Goal: Information Seeking & Learning: Check status

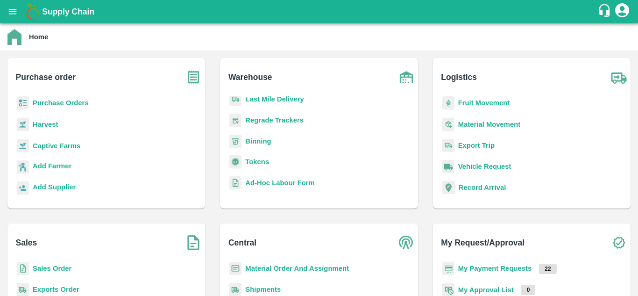
click at [479, 100] on b "Fruit Movement" at bounding box center [484, 102] width 52 height 7
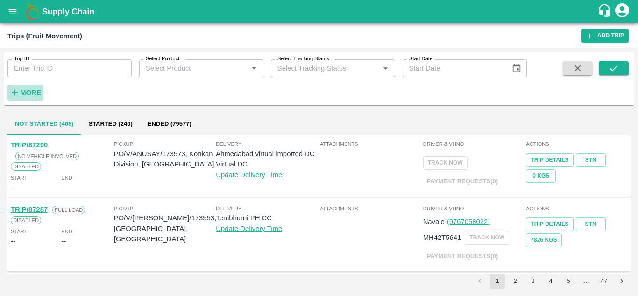
click at [34, 93] on strong "More" at bounding box center [30, 92] width 21 height 7
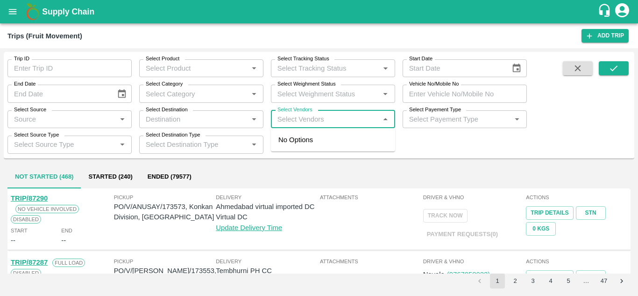
click at [293, 119] on input "Select Vendors" at bounding box center [325, 119] width 103 height 12
type input "pandu"
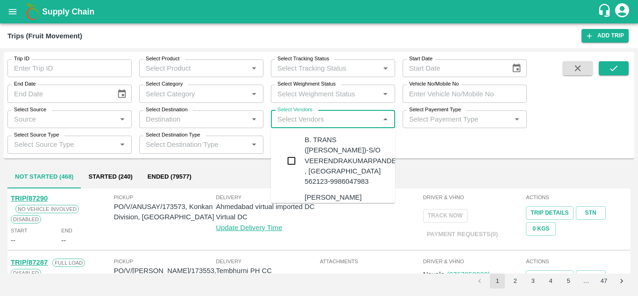
type input "r"
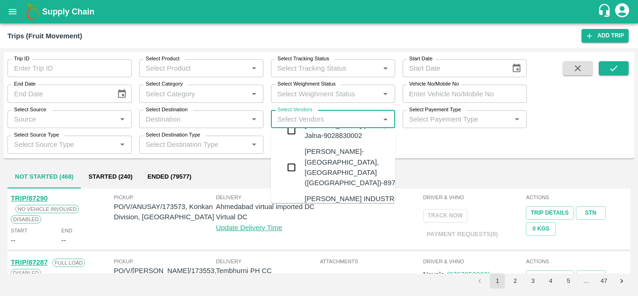
scroll to position [401, 0]
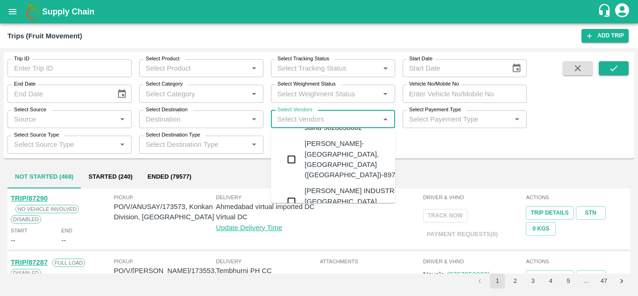
click at [336, 186] on div "PANDURANG AGRO INDUSTRIES-Bitargaon, Solapur-9637756555" at bounding box center [361, 201] width 113 height 31
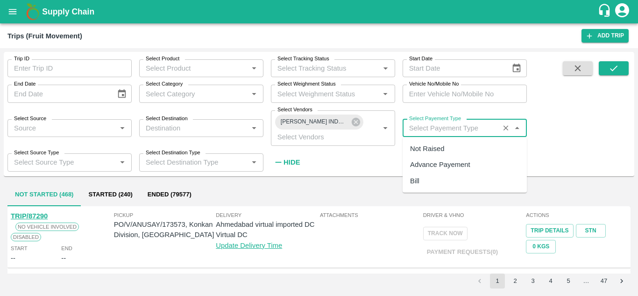
click at [413, 127] on input "Select Payement Type" at bounding box center [451, 128] width 91 height 12
click at [420, 149] on div "Not Raised" at bounding box center [427, 148] width 34 height 10
type input "Not Raised"
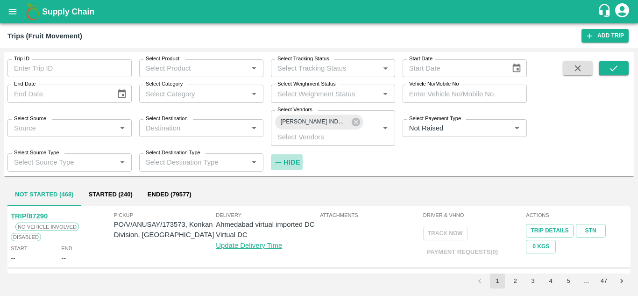
click at [296, 161] on strong "Hide" at bounding box center [292, 161] width 16 height 7
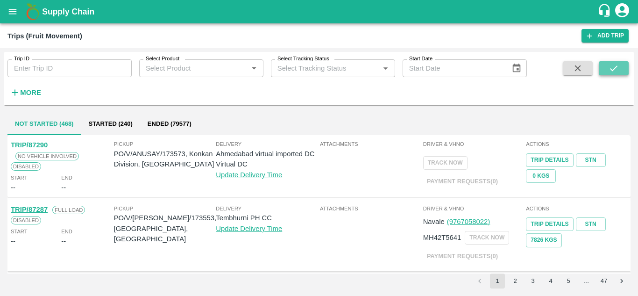
click at [614, 62] on button "submit" at bounding box center [614, 68] width 30 height 14
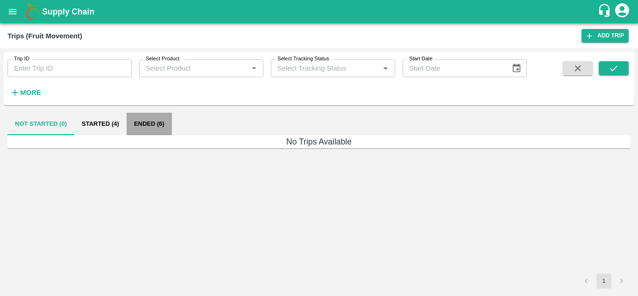
click at [150, 122] on button "Ended (6)" at bounding box center [149, 124] width 45 height 22
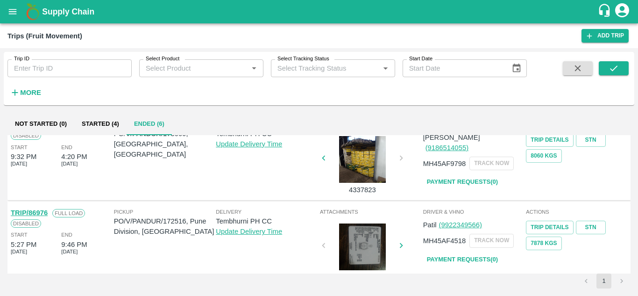
scroll to position [387, 0]
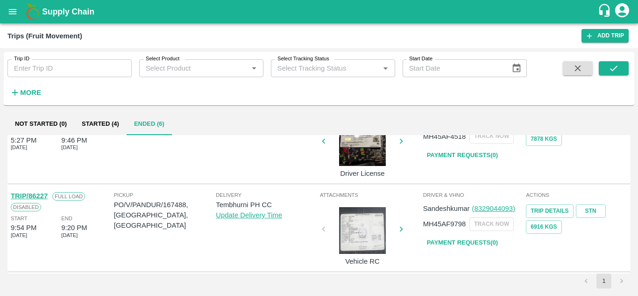
click at [437, 237] on link "Payment Requests( 0 )" at bounding box center [462, 243] width 79 height 16
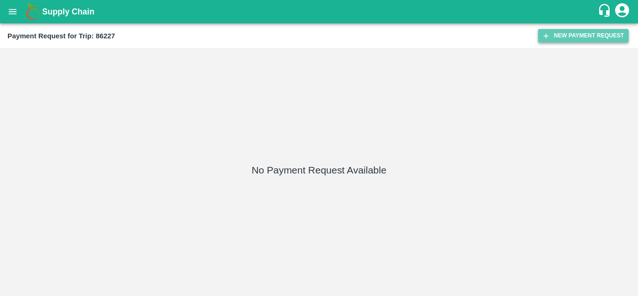
click at [570, 33] on button "New Payment Request" at bounding box center [583, 36] width 91 height 14
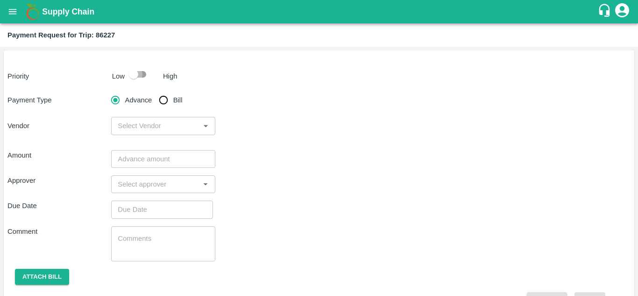
click at [141, 71] on input "checkbox" at bounding box center [133, 74] width 53 height 18
checkbox input "true"
click at [164, 99] on input "Bill" at bounding box center [163, 100] width 19 height 19
radio input "true"
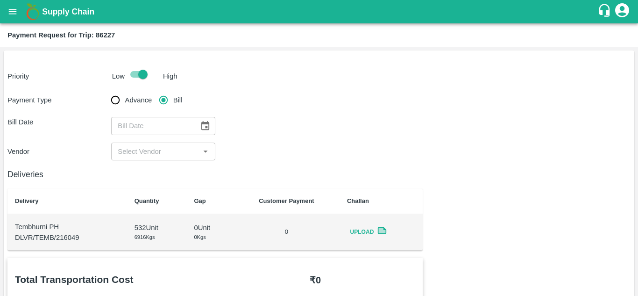
click at [202, 124] on icon "Choose date" at bounding box center [205, 126] width 10 height 10
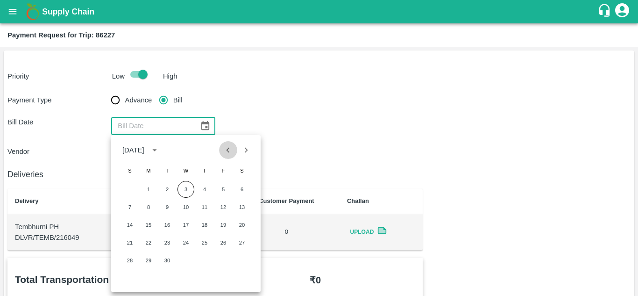
click at [229, 155] on icon "Previous month" at bounding box center [228, 150] width 10 height 10
click at [150, 206] on button "4" at bounding box center [148, 207] width 17 height 17
type input "04/08/2025"
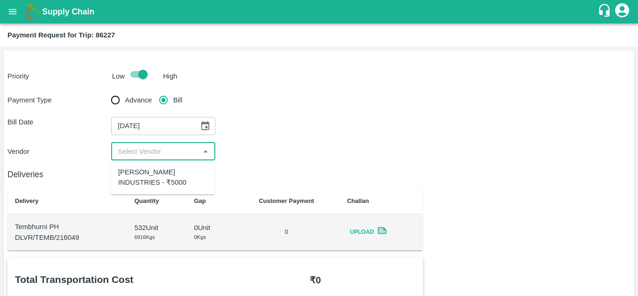
click at [160, 156] on input "input" at bounding box center [155, 151] width 83 height 12
click at [155, 174] on div "PANDURANG AGRO INDUSTRIES - ₹5000" at bounding box center [162, 177] width 89 height 21
type input "PANDURANG AGRO INDUSTRIES - ₹5000"
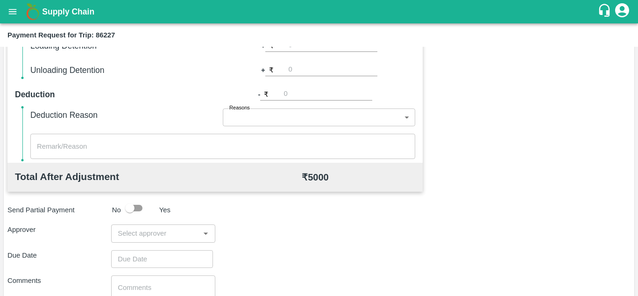
scroll to position [425, 0]
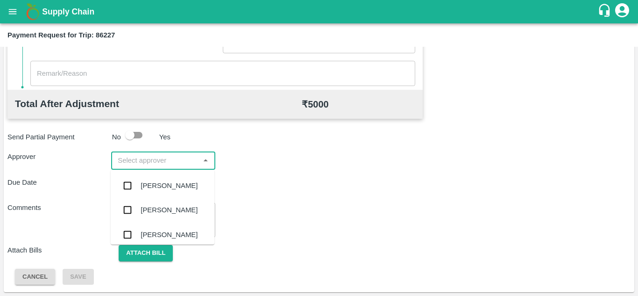
click at [149, 162] on input "input" at bounding box center [155, 160] width 83 height 12
type input "prasa"
click at [193, 189] on div "Prasad Waghade" at bounding box center [169, 185] width 57 height 10
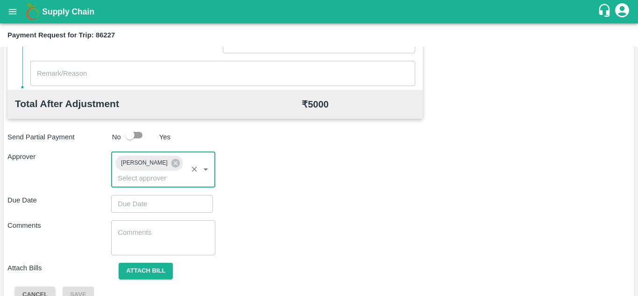
type input "DD/MM/YYYY hh:mm aa"
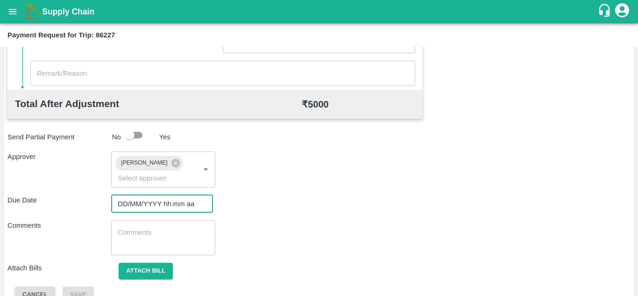
click at [134, 209] on input "DD/MM/YYYY hh:mm aa" at bounding box center [158, 204] width 95 height 18
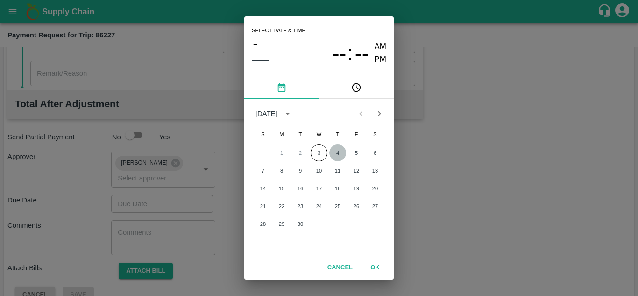
click at [335, 150] on button "4" at bounding box center [337, 152] width 17 height 17
type input "04/09/2025 12:00 AM"
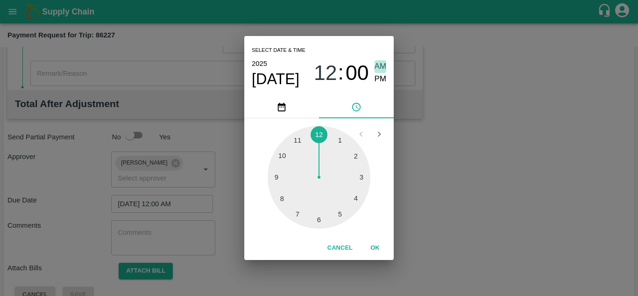
click at [385, 66] on span "AM" at bounding box center [381, 66] width 12 height 13
click at [371, 249] on button "OK" at bounding box center [375, 248] width 30 height 16
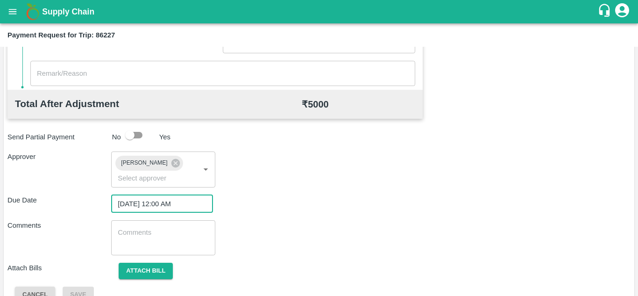
click at [146, 233] on textarea at bounding box center [163, 238] width 91 height 20
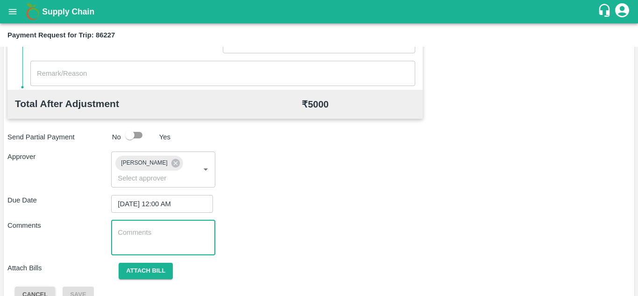
paste textarea "Transport Bill"
type textarea "Transport Bill"
click at [328, 213] on div "Total Transportation Cost ₹ 5000 Advance payment - ₹ Additional Charges(+) Inam…" at bounding box center [318, 68] width 623 height 470
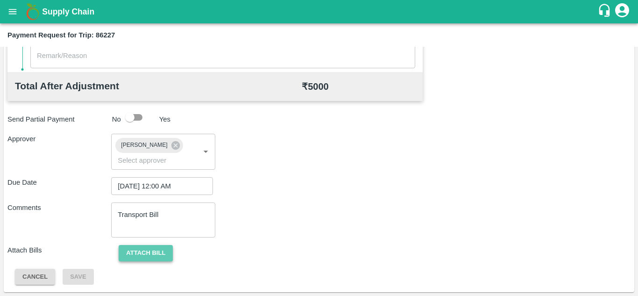
click at [164, 251] on button "Attach bill" at bounding box center [146, 253] width 54 height 16
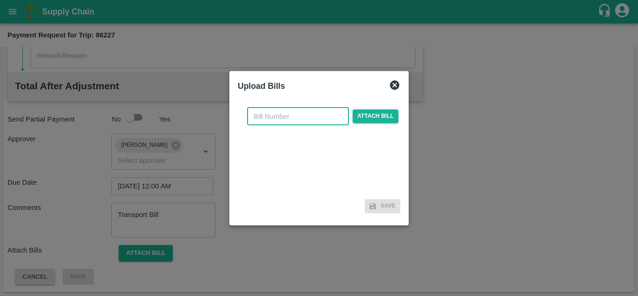
click at [269, 118] on input "text" at bounding box center [298, 116] width 102 height 18
type input "PA/TR/60"
click at [373, 109] on div "PA/TR/60 ​ Attach bill" at bounding box center [322, 116] width 155 height 18
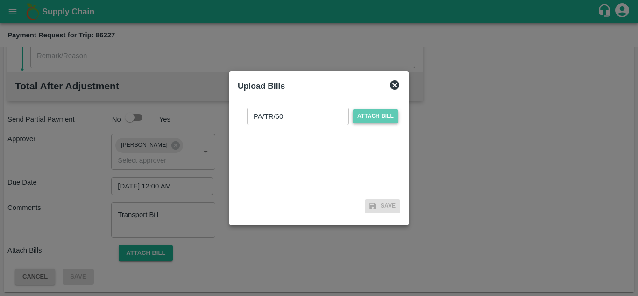
click at [374, 114] on span "Attach bill" at bounding box center [376, 116] width 46 height 14
click at [0, 0] on input "Attach bill" at bounding box center [0, 0] width 0 height 0
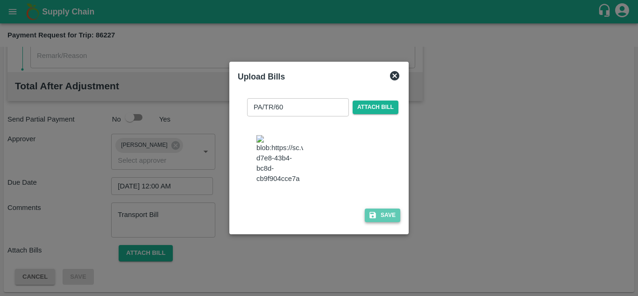
click at [385, 221] on button "Save" at bounding box center [383, 215] width 36 height 14
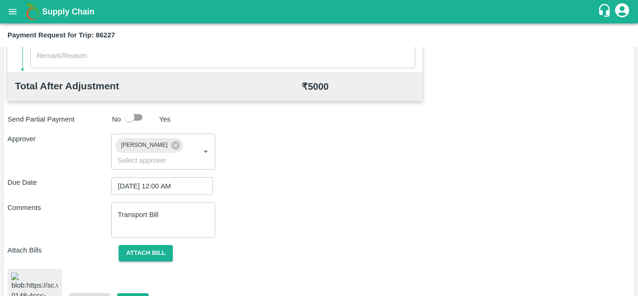
scroll to position [512, 0]
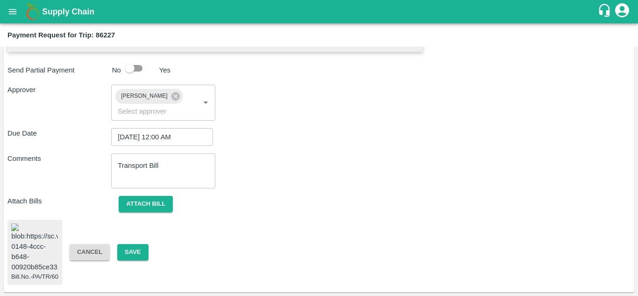
click at [8, 243] on span "Bill.No.-PA/TR/60" at bounding box center [34, 252] width 55 height 65
click at [29, 243] on img at bounding box center [34, 247] width 47 height 49
click at [133, 244] on button "Save" at bounding box center [132, 252] width 31 height 16
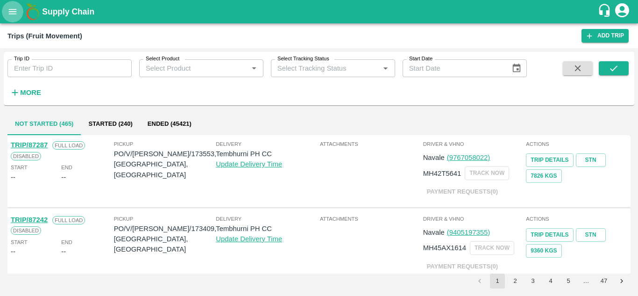
click at [11, 10] on icon "open drawer" at bounding box center [12, 12] width 10 height 10
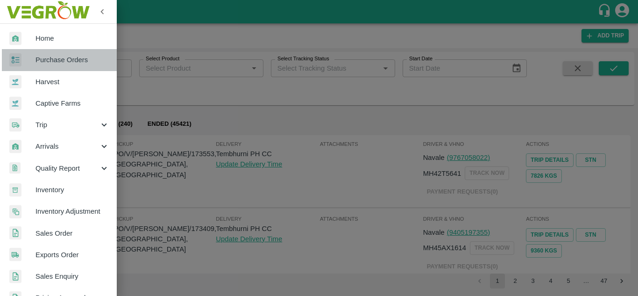
click at [67, 58] on span "Purchase Orders" at bounding box center [73, 60] width 74 height 10
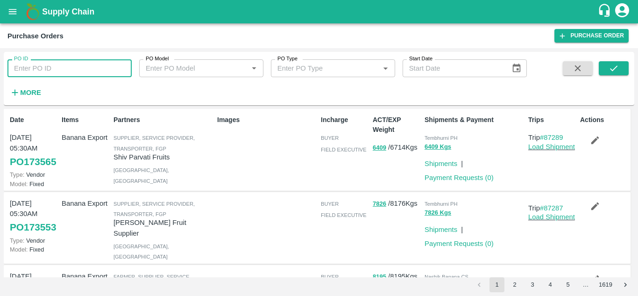
click at [72, 65] on input "PO ID" at bounding box center [69, 68] width 124 height 18
paste input "171631"
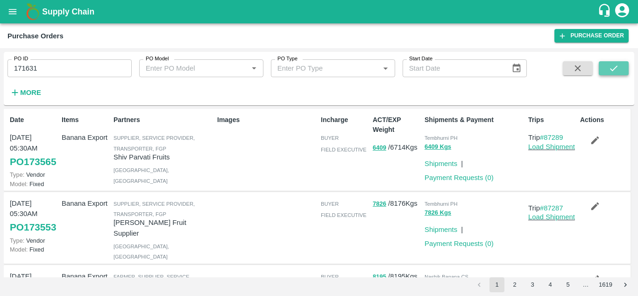
click at [614, 69] on icon "submit" at bounding box center [614, 68] width 10 height 10
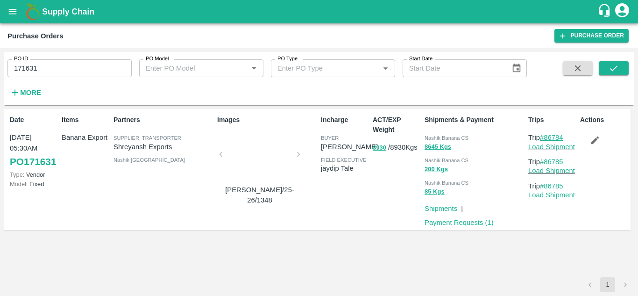
drag, startPoint x: 570, startPoint y: 136, endPoint x: 545, endPoint y: 136, distance: 25.2
click at [545, 136] on p "Trip #86784" at bounding box center [552, 137] width 48 height 10
copy link "86784"
click at [64, 67] on input "171631" at bounding box center [69, 68] width 124 height 18
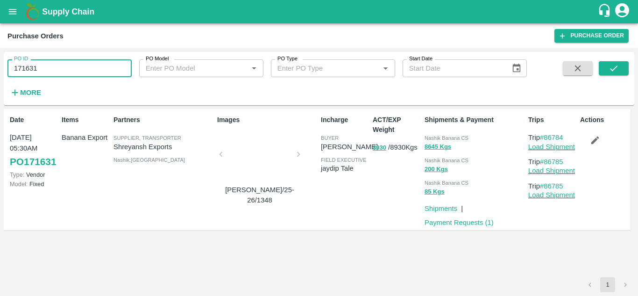
paste input "text"
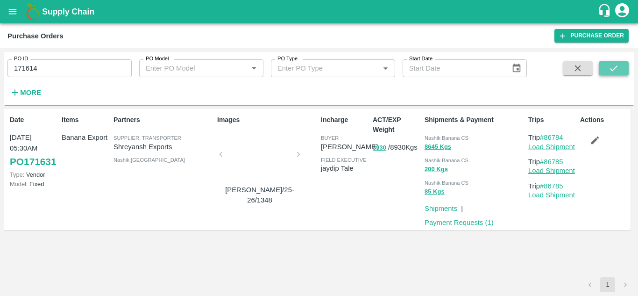
click at [619, 64] on icon "submit" at bounding box center [614, 68] width 10 height 10
drag, startPoint x: 571, startPoint y: 136, endPoint x: 546, endPoint y: 137, distance: 24.8
click at [546, 137] on p "Trip #86774" at bounding box center [552, 137] width 48 height 10
copy link "86774"
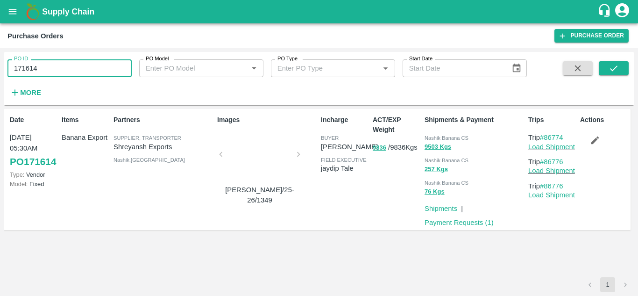
click at [53, 61] on input "171614" at bounding box center [69, 68] width 124 height 18
paste input "text"
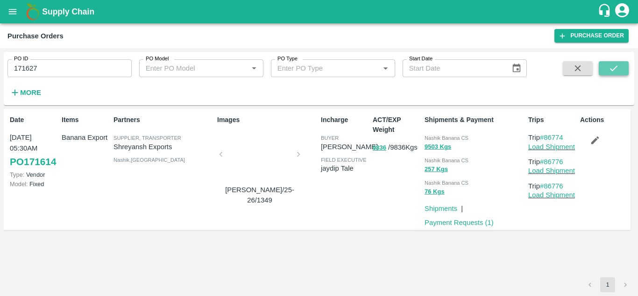
click at [612, 66] on icon "submit" at bounding box center [614, 68] width 10 height 10
drag, startPoint x: 570, startPoint y: 136, endPoint x: 547, endPoint y: 140, distance: 23.1
click at [547, 140] on p "Trip #86780" at bounding box center [552, 137] width 48 height 10
copy link "86780"
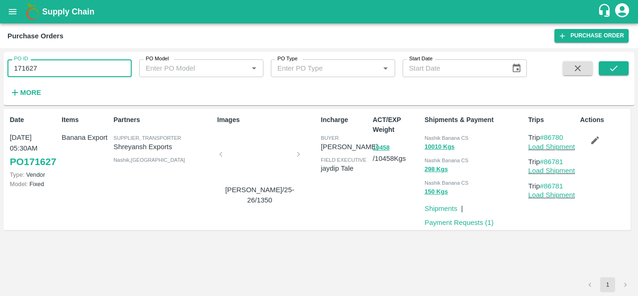
click at [66, 68] on input "171627" at bounding box center [69, 68] width 124 height 18
paste input "text"
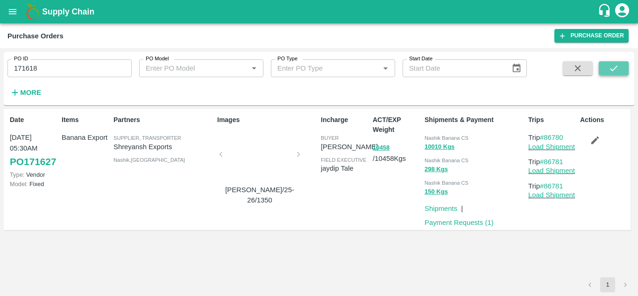
click at [618, 66] on icon "submit" at bounding box center [614, 68] width 10 height 10
drag, startPoint x: 568, startPoint y: 137, endPoint x: 546, endPoint y: 132, distance: 22.5
click at [546, 132] on p "Trip #86777" at bounding box center [552, 137] width 48 height 10
copy link "86777"
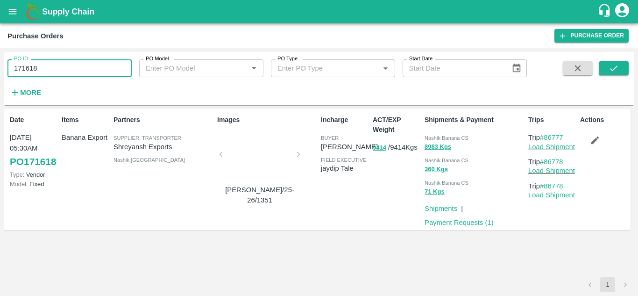
click at [64, 62] on input "171618" at bounding box center [69, 68] width 124 height 18
paste input "text"
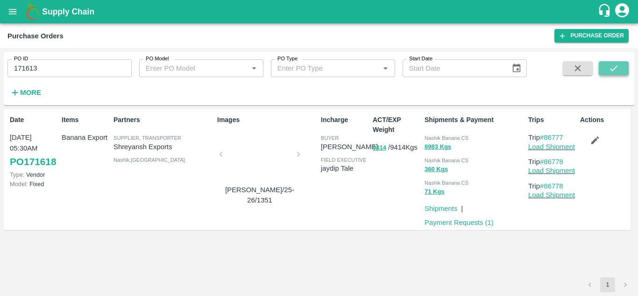
click at [621, 62] on button "submit" at bounding box center [614, 68] width 30 height 14
drag, startPoint x: 567, startPoint y: 136, endPoint x: 546, endPoint y: 136, distance: 21.0
click at [546, 136] on p "Trip #86773" at bounding box center [552, 137] width 48 height 10
copy link "86773"
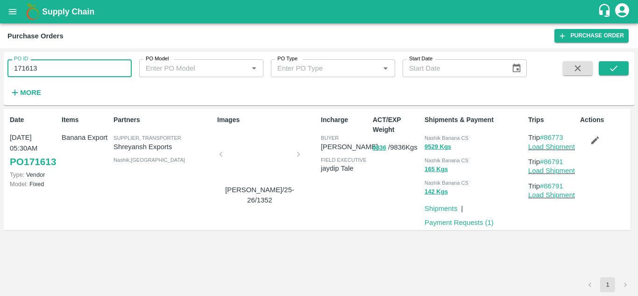
click at [64, 66] on input "171613" at bounding box center [69, 68] width 124 height 18
paste input "text"
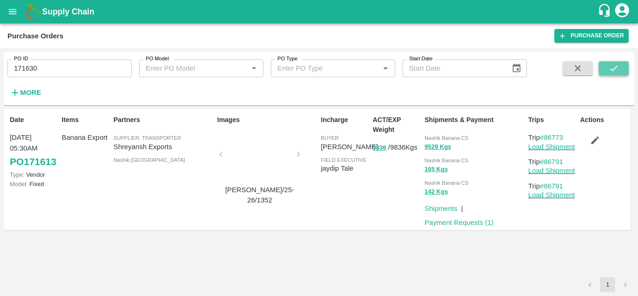
click at [612, 66] on icon "submit" at bounding box center [614, 68] width 10 height 10
drag, startPoint x: 567, startPoint y: 137, endPoint x: 546, endPoint y: 138, distance: 20.6
click at [546, 138] on p "Trip #86783" at bounding box center [552, 137] width 48 height 10
copy link "86783"
click at [64, 69] on input "171630" at bounding box center [69, 68] width 124 height 18
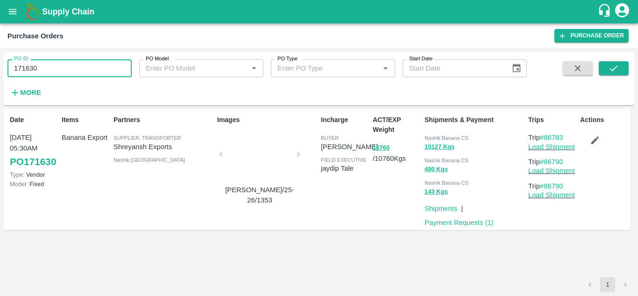
click at [64, 69] on input "171630" at bounding box center [69, 68] width 124 height 18
paste input "text"
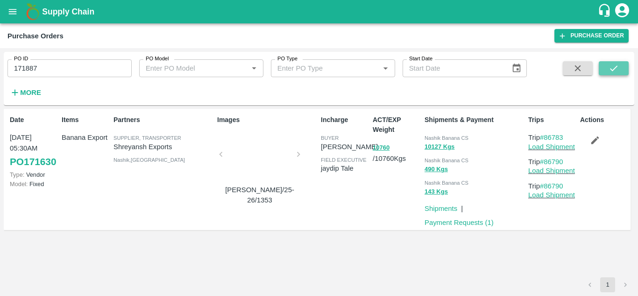
click at [608, 68] on button "submit" at bounding box center [614, 68] width 30 height 14
drag, startPoint x: 570, startPoint y: 136, endPoint x: 546, endPoint y: 140, distance: 24.1
click at [546, 140] on p "Trip #86812" at bounding box center [552, 137] width 48 height 10
copy link "86812"
click at [57, 72] on input "171887" at bounding box center [69, 68] width 124 height 18
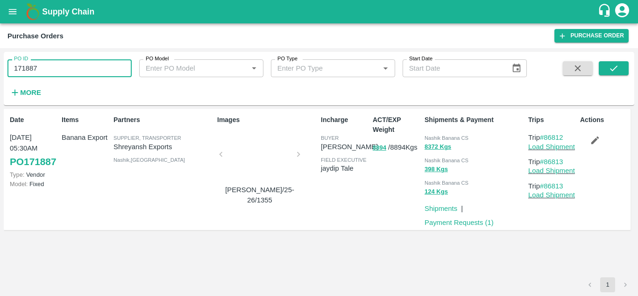
click at [57, 72] on input "171887" at bounding box center [69, 68] width 124 height 18
paste input "text"
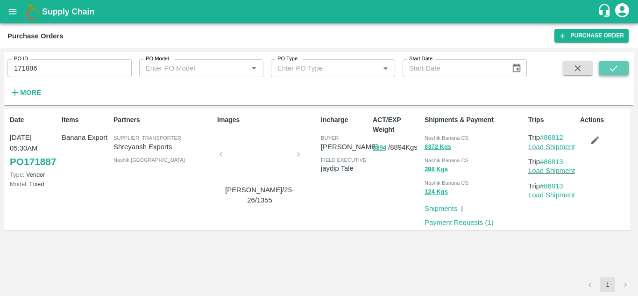
click at [615, 63] on icon "submit" at bounding box center [614, 68] width 10 height 10
drag, startPoint x: 569, startPoint y: 135, endPoint x: 547, endPoint y: 138, distance: 22.2
click at [547, 138] on p "Trip #86811" at bounding box center [552, 137] width 48 height 10
copy link "86811"
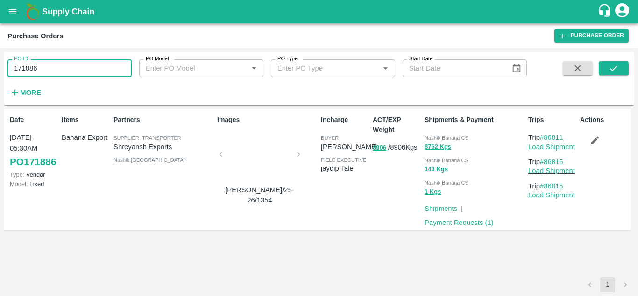
click at [54, 67] on input "171886" at bounding box center [69, 68] width 124 height 18
paste input "text"
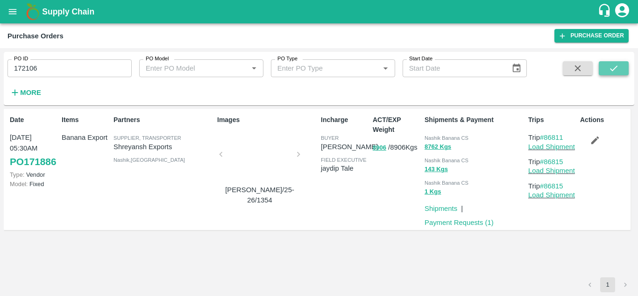
click at [617, 66] on icon "submit" at bounding box center [613, 68] width 7 height 6
drag, startPoint x: 571, startPoint y: 135, endPoint x: 547, endPoint y: 136, distance: 23.9
click at [547, 136] on p "Trip #86841" at bounding box center [552, 137] width 48 height 10
copy link "86841"
click at [44, 71] on input "172106" at bounding box center [69, 68] width 124 height 18
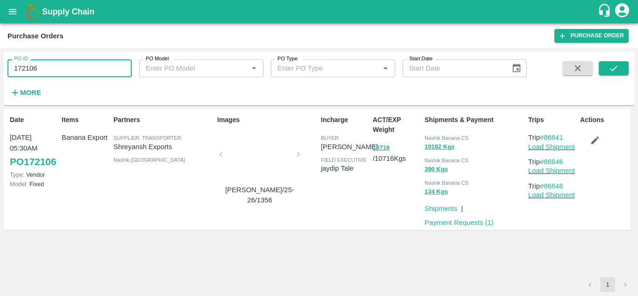
click at [44, 71] on input "172106" at bounding box center [69, 68] width 124 height 18
paste input "text"
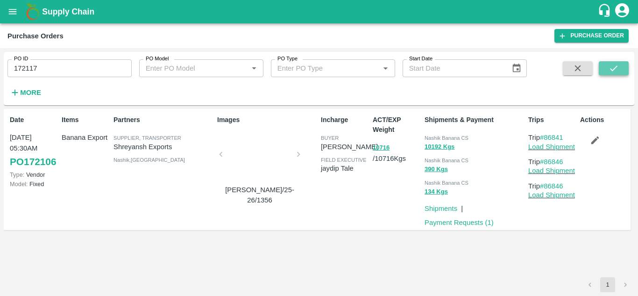
click at [613, 70] on icon "submit" at bounding box center [614, 68] width 10 height 10
drag, startPoint x: 571, startPoint y: 136, endPoint x: 547, endPoint y: 136, distance: 23.4
click at [547, 136] on p "Trip #86859" at bounding box center [552, 137] width 48 height 10
copy link "86859"
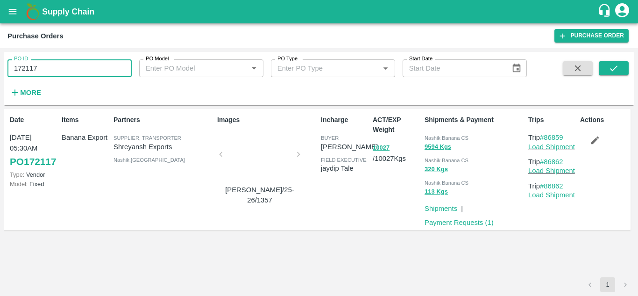
click at [41, 65] on input "172117" at bounding box center [69, 68] width 124 height 18
paste input "text"
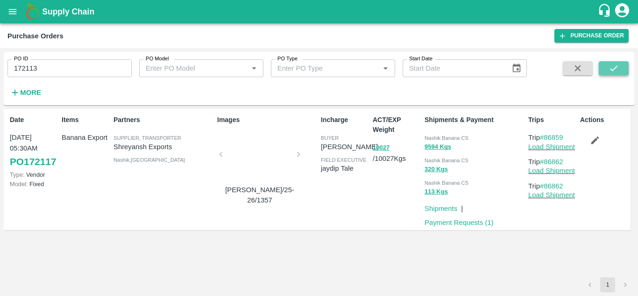
click at [614, 70] on icon "submit" at bounding box center [614, 68] width 10 height 10
drag, startPoint x: 570, startPoint y: 135, endPoint x: 547, endPoint y: 135, distance: 23.4
click at [547, 135] on p "Trip #86850" at bounding box center [552, 137] width 48 height 10
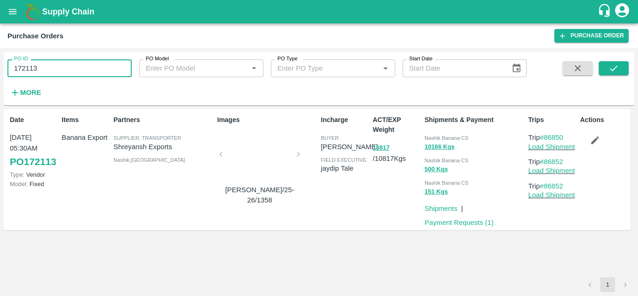
click at [51, 66] on input "172113" at bounding box center [69, 68] width 124 height 18
paste input "text"
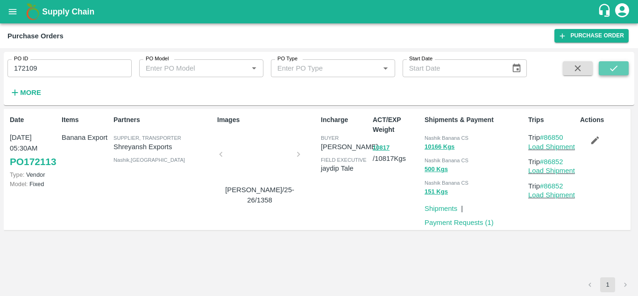
click at [614, 67] on icon "submit" at bounding box center [614, 68] width 10 height 10
drag, startPoint x: 569, startPoint y: 136, endPoint x: 548, endPoint y: 136, distance: 21.0
click at [548, 136] on p "Trip #86844" at bounding box center [552, 137] width 48 height 10
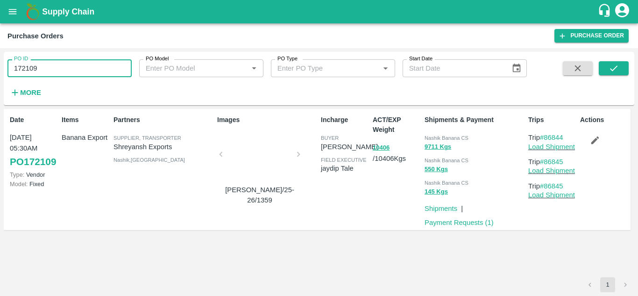
click at [42, 65] on input "172109" at bounding box center [69, 68] width 124 height 18
paste input "text"
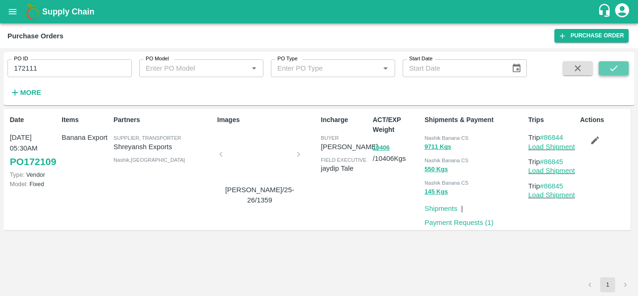
click at [616, 64] on icon "submit" at bounding box center [614, 68] width 10 height 10
drag, startPoint x: 568, startPoint y: 137, endPoint x: 547, endPoint y: 138, distance: 21.5
click at [547, 138] on p "Trip #86848" at bounding box center [552, 137] width 48 height 10
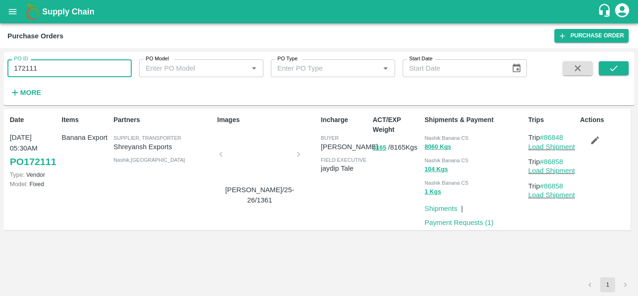
click at [48, 66] on input "172111" at bounding box center [69, 68] width 124 height 18
paste input "text"
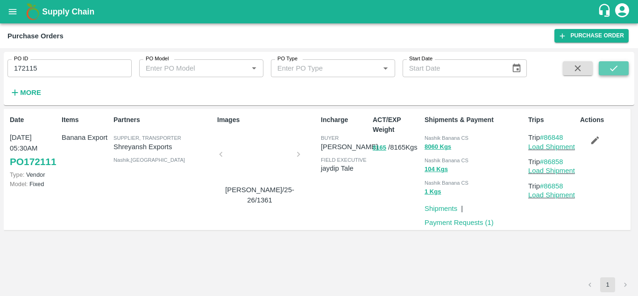
click at [612, 65] on icon "submit" at bounding box center [614, 68] width 10 height 10
drag, startPoint x: 570, startPoint y: 134, endPoint x: 547, endPoint y: 136, distance: 23.4
click at [547, 136] on p "Trip #86855" at bounding box center [552, 137] width 48 height 10
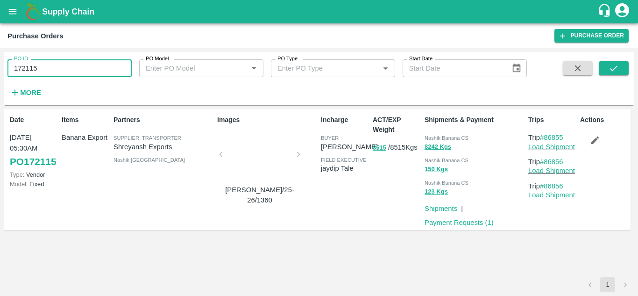
click at [52, 66] on input "172115" at bounding box center [69, 68] width 124 height 18
paste input "text"
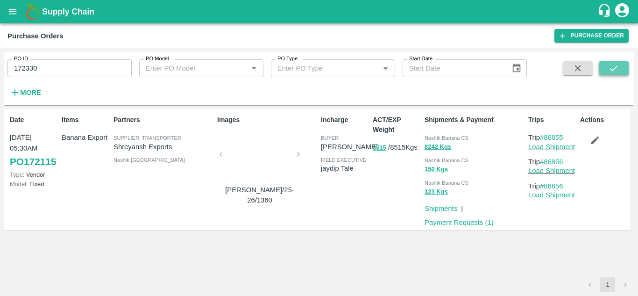
click at [609, 70] on icon "submit" at bounding box center [614, 68] width 10 height 10
drag, startPoint x: 571, startPoint y: 139, endPoint x: 547, endPoint y: 137, distance: 24.3
click at [547, 137] on p "Trip #86897" at bounding box center [552, 137] width 48 height 10
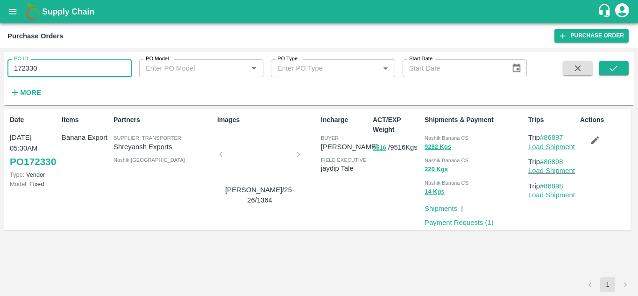
click at [58, 69] on input "172330" at bounding box center [69, 68] width 124 height 18
paste input "text"
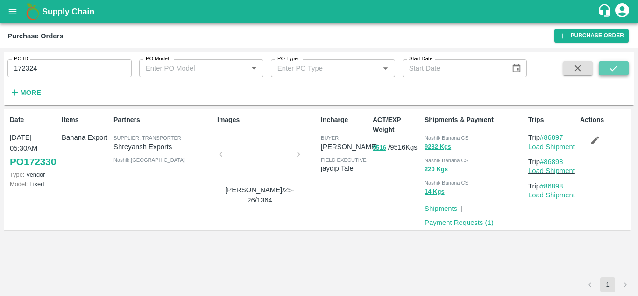
click at [611, 71] on icon "submit" at bounding box center [614, 68] width 10 height 10
drag, startPoint x: 568, startPoint y: 136, endPoint x: 547, endPoint y: 136, distance: 21.5
click at [547, 136] on p "Trip #86890" at bounding box center [552, 137] width 48 height 10
click at [51, 64] on input "172324" at bounding box center [69, 68] width 124 height 18
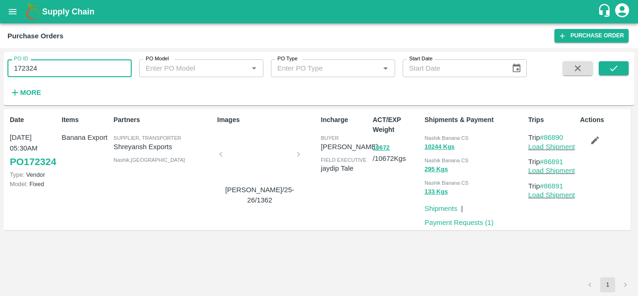
click at [51, 64] on input "172324" at bounding box center [69, 68] width 124 height 18
paste input "text"
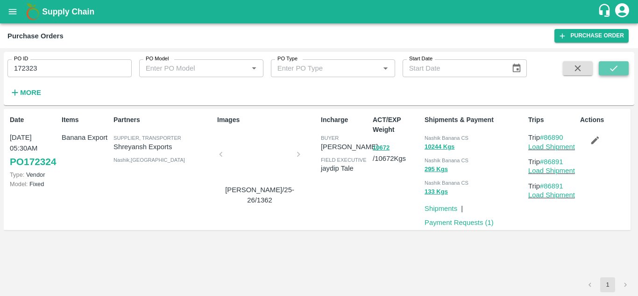
click at [612, 70] on icon "submit" at bounding box center [613, 68] width 7 height 6
drag, startPoint x: 571, startPoint y: 134, endPoint x: 547, endPoint y: 136, distance: 24.0
click at [547, 136] on p "Trip #86889" at bounding box center [552, 137] width 48 height 10
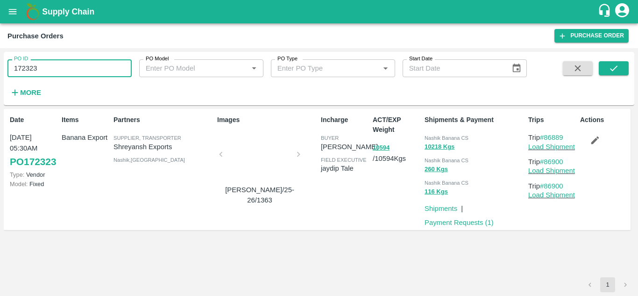
click at [51, 62] on input "172323" at bounding box center [69, 68] width 124 height 18
paste input "text"
click at [623, 63] on button "submit" at bounding box center [614, 68] width 30 height 14
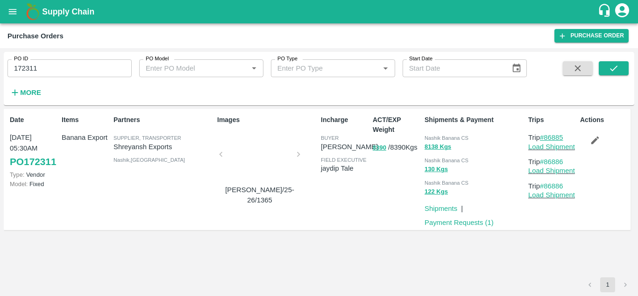
drag, startPoint x: 568, startPoint y: 136, endPoint x: 546, endPoint y: 136, distance: 22.0
click at [546, 136] on p "Trip #86885" at bounding box center [552, 137] width 48 height 10
click at [45, 67] on input "172311" at bounding box center [69, 68] width 124 height 18
paste input "text"
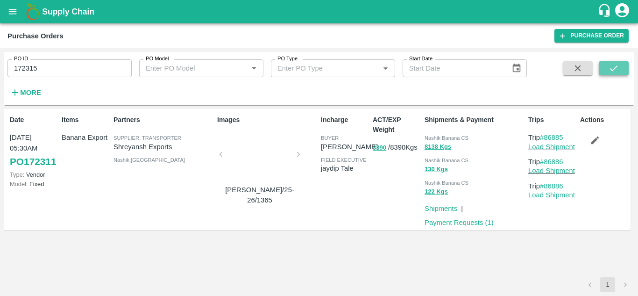
click at [615, 70] on icon "submit" at bounding box center [614, 68] width 10 height 10
drag, startPoint x: 567, startPoint y: 139, endPoint x: 546, endPoint y: 136, distance: 20.8
click at [546, 136] on p "Trip #86887" at bounding box center [552, 137] width 48 height 10
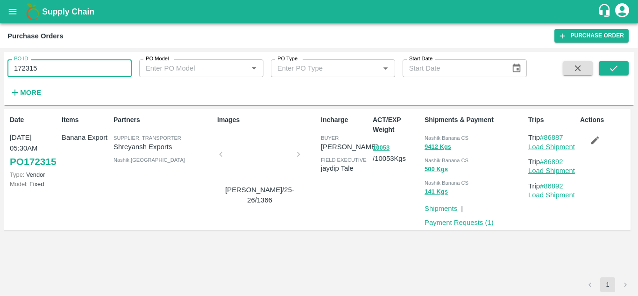
click at [37, 69] on input "172315" at bounding box center [69, 68] width 124 height 18
paste input "text"
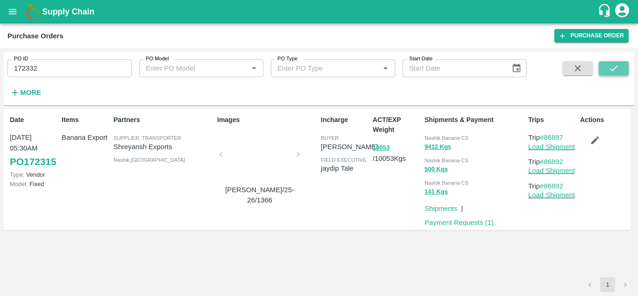
click at [612, 66] on icon "submit" at bounding box center [614, 68] width 10 height 10
drag, startPoint x: 568, startPoint y: 137, endPoint x: 546, endPoint y: 137, distance: 21.5
click at [546, 137] on p "Trip #86899" at bounding box center [552, 137] width 48 height 10
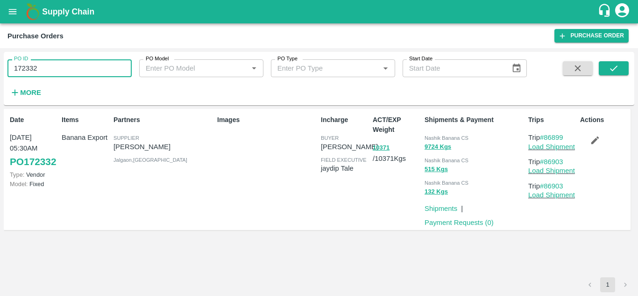
click at [39, 69] on input "172332" at bounding box center [69, 68] width 124 height 18
paste input "text"
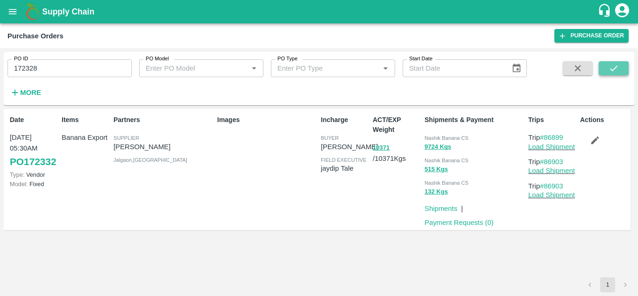
click at [621, 65] on button "submit" at bounding box center [614, 68] width 30 height 14
drag, startPoint x: 566, startPoint y: 135, endPoint x: 547, endPoint y: 135, distance: 19.2
click at [547, 135] on p "Trip #86895" at bounding box center [552, 137] width 48 height 10
click at [60, 64] on input "172328" at bounding box center [69, 68] width 124 height 18
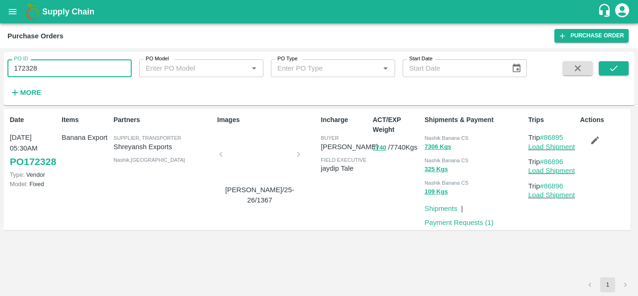
click at [60, 64] on input "172328" at bounding box center [69, 68] width 124 height 18
paste input "text"
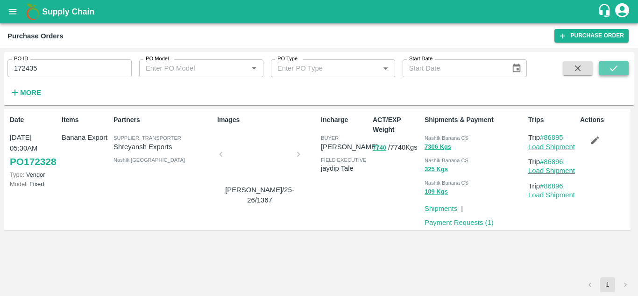
click at [615, 70] on icon "submit" at bounding box center [614, 68] width 10 height 10
drag, startPoint x: 570, startPoint y: 137, endPoint x: 546, endPoint y: 136, distance: 24.3
click at [546, 136] on p "Trip #86907" at bounding box center [552, 137] width 48 height 10
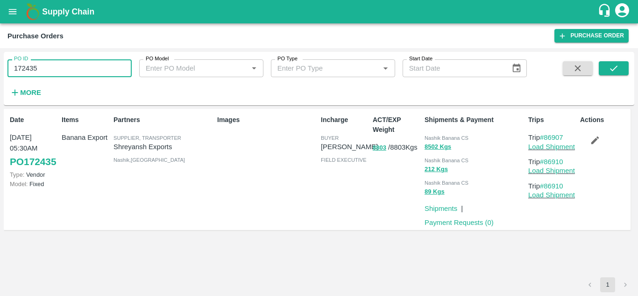
click at [47, 68] on input "172435" at bounding box center [69, 68] width 124 height 18
paste input "text"
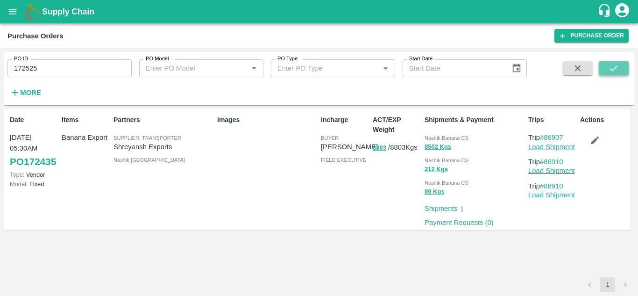
click at [614, 71] on icon "submit" at bounding box center [614, 68] width 10 height 10
drag, startPoint x: 571, startPoint y: 137, endPoint x: 547, endPoint y: 137, distance: 23.4
click at [547, 137] on p "Trip #86959" at bounding box center [552, 137] width 48 height 10
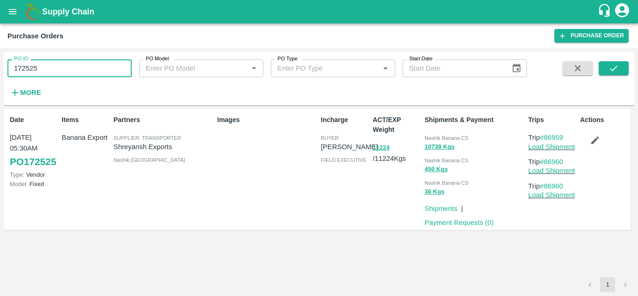
click at [46, 68] on input "172525" at bounding box center [69, 68] width 124 height 18
paste input "text"
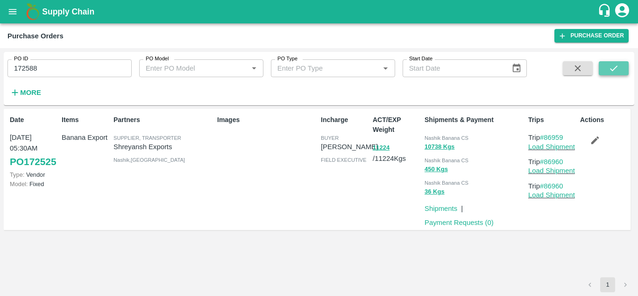
click at [613, 68] on icon "submit" at bounding box center [614, 68] width 10 height 10
drag, startPoint x: 568, startPoint y: 135, endPoint x: 547, endPoint y: 135, distance: 20.6
click at [547, 135] on p "Trip #86962" at bounding box center [552, 137] width 48 height 10
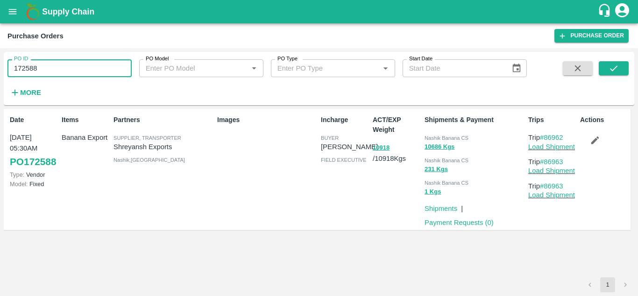
click at [54, 74] on input "172588" at bounding box center [69, 68] width 124 height 18
paste input "text"
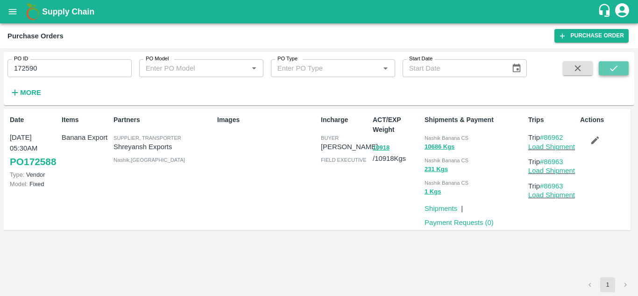
click at [612, 72] on icon "submit" at bounding box center [614, 68] width 10 height 10
drag, startPoint x: 573, startPoint y: 137, endPoint x: 547, endPoint y: 137, distance: 25.7
click at [547, 137] on p "Trip #86964" at bounding box center [552, 137] width 48 height 10
click at [62, 68] on input "172590" at bounding box center [69, 68] width 124 height 18
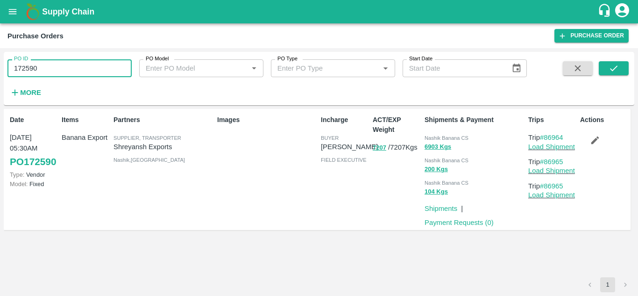
click at [62, 68] on input "172590" at bounding box center [69, 68] width 124 height 18
paste input "text"
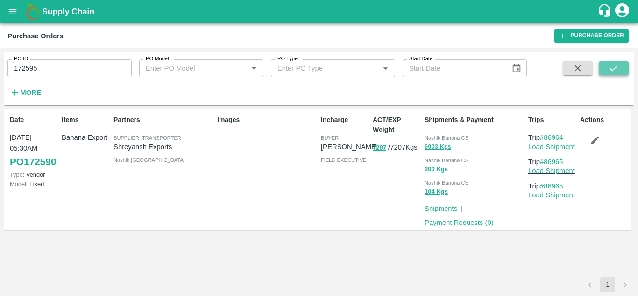
click at [617, 69] on icon "submit" at bounding box center [614, 68] width 10 height 10
drag, startPoint x: 569, startPoint y: 135, endPoint x: 546, endPoint y: 136, distance: 22.4
click at [546, 136] on p "Trip #86967" at bounding box center [552, 137] width 48 height 10
drag, startPoint x: 58, startPoint y: 78, endPoint x: 55, endPoint y: 62, distance: 15.8
click at [55, 62] on div "PO ID 172595 PO ID PO Model PO Model   * PO Type PO Type   * Start Date Start D…" at bounding box center [263, 76] width 527 height 49
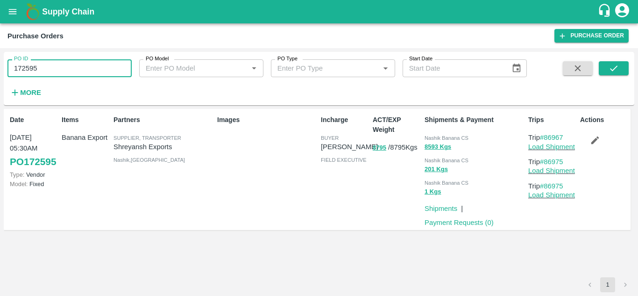
click at [55, 62] on input "172595" at bounding box center [69, 68] width 124 height 18
paste input "text"
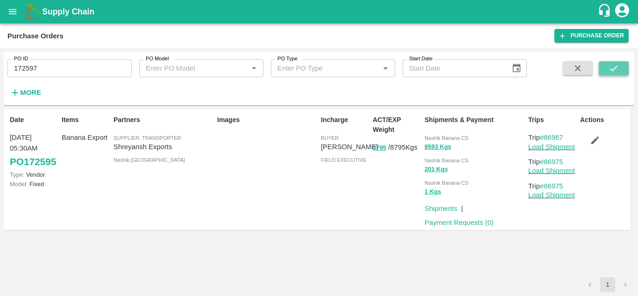
click at [614, 64] on icon "submit" at bounding box center [614, 68] width 10 height 10
drag, startPoint x: 573, startPoint y: 134, endPoint x: 547, endPoint y: 137, distance: 26.4
click at [547, 137] on p "Trip #86968" at bounding box center [552, 137] width 48 height 10
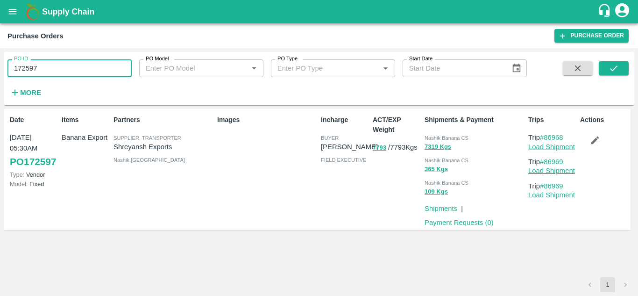
click at [45, 63] on input "172597" at bounding box center [69, 68] width 124 height 18
paste input "text"
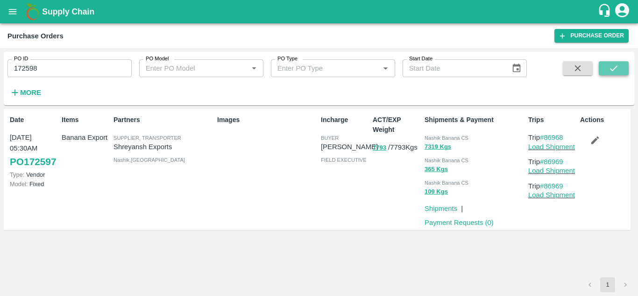
click at [609, 66] on icon "submit" at bounding box center [614, 68] width 10 height 10
drag, startPoint x: 568, startPoint y: 136, endPoint x: 547, endPoint y: 138, distance: 21.6
click at [547, 138] on p "Trip #86972" at bounding box center [552, 137] width 48 height 10
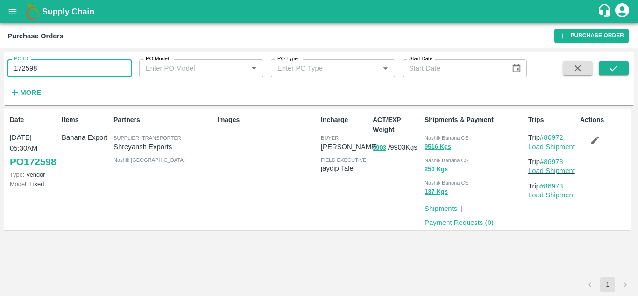
click at [54, 64] on input "172598" at bounding box center [69, 68] width 124 height 18
paste input "text"
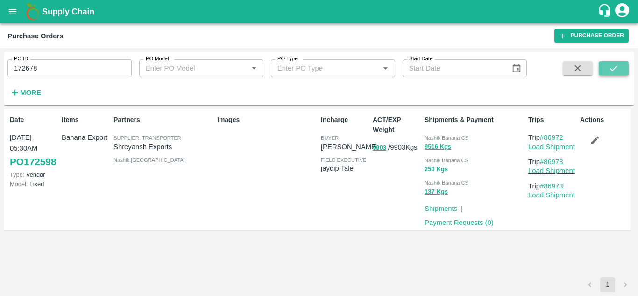
click at [614, 67] on icon "submit" at bounding box center [614, 68] width 10 height 10
drag, startPoint x: 571, startPoint y: 134, endPoint x: 547, endPoint y: 139, distance: 24.4
click at [547, 139] on p "Trip #86978" at bounding box center [552, 137] width 48 height 10
click at [45, 67] on input "172678" at bounding box center [69, 68] width 124 height 18
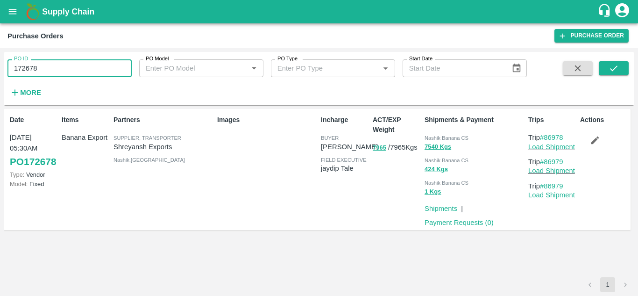
click at [45, 67] on input "172678" at bounding box center [69, 68] width 124 height 18
paste input "text"
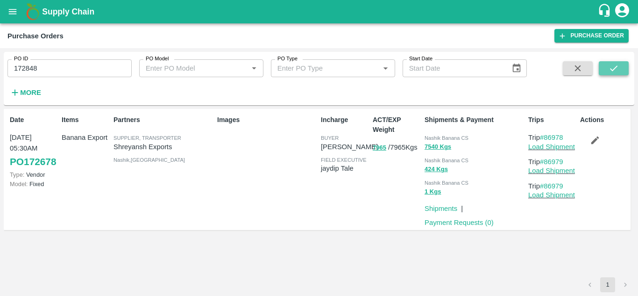
click at [611, 67] on icon "submit" at bounding box center [614, 68] width 10 height 10
drag, startPoint x: 566, startPoint y: 136, endPoint x: 545, endPoint y: 133, distance: 21.3
click at [545, 133] on p "Trip #87051" at bounding box center [552, 137] width 48 height 10
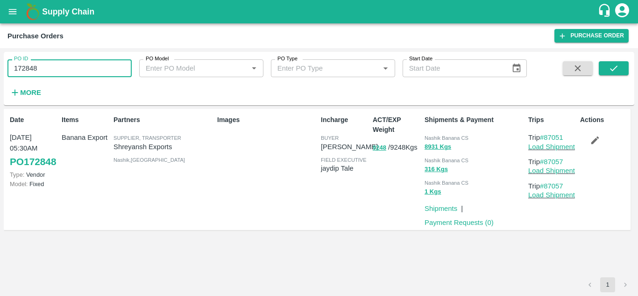
click at [52, 66] on input "172848" at bounding box center [69, 68] width 124 height 18
paste input "text"
click at [615, 65] on icon "submit" at bounding box center [614, 68] width 10 height 10
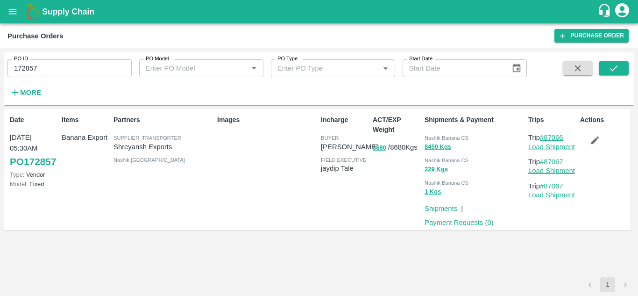
drag, startPoint x: 568, startPoint y: 137, endPoint x: 546, endPoint y: 137, distance: 22.0
click at [546, 137] on p "Trip #87066" at bounding box center [552, 137] width 48 height 10
click at [48, 66] on input "172857" at bounding box center [69, 68] width 124 height 18
paste input "text"
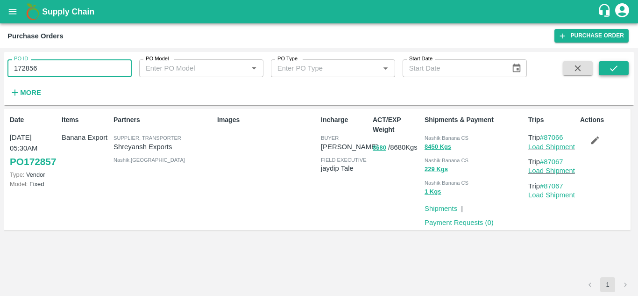
click at [614, 70] on icon "submit" at bounding box center [613, 68] width 7 height 6
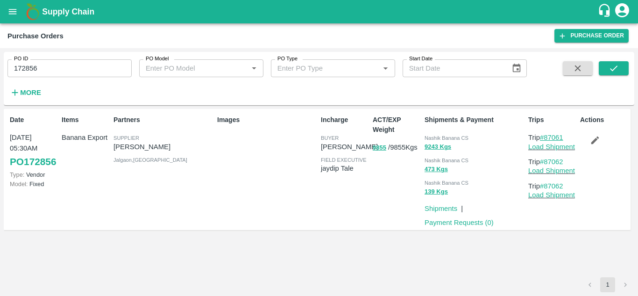
drag, startPoint x: 567, startPoint y: 136, endPoint x: 547, endPoint y: 138, distance: 20.1
click at [547, 138] on p "Trip #87061" at bounding box center [552, 137] width 48 height 10
click at [64, 71] on input "172856" at bounding box center [69, 68] width 124 height 18
paste input "text"
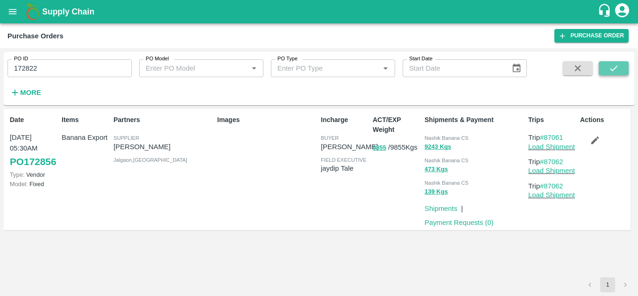
click at [624, 69] on button "submit" at bounding box center [614, 68] width 30 height 14
drag, startPoint x: 567, startPoint y: 137, endPoint x: 546, endPoint y: 136, distance: 21.5
click at [546, 136] on p "Trip #87045" at bounding box center [552, 137] width 48 height 10
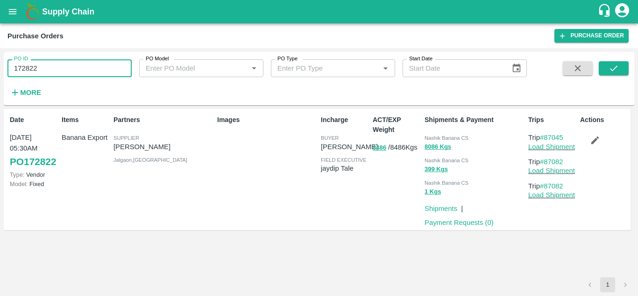
click at [49, 71] on input "172822" at bounding box center [69, 68] width 124 height 18
paste input "text"
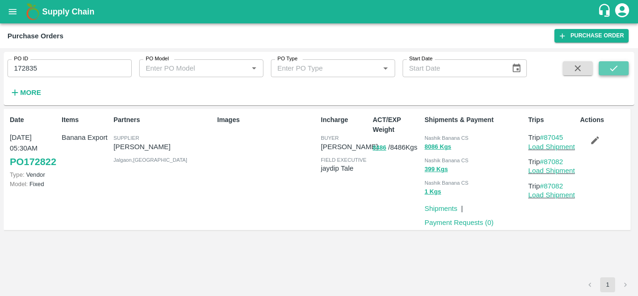
click at [612, 69] on icon "submit" at bounding box center [614, 68] width 10 height 10
drag, startPoint x: 573, startPoint y: 138, endPoint x: 547, endPoint y: 137, distance: 26.2
click at [547, 137] on p "Trip #87048" at bounding box center [552, 137] width 48 height 10
click at [58, 63] on input "172835" at bounding box center [69, 68] width 124 height 18
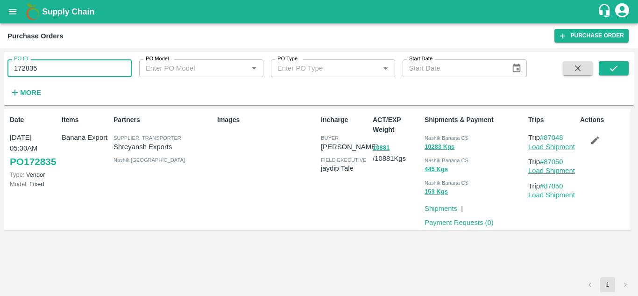
click at [58, 63] on input "172835" at bounding box center [69, 68] width 124 height 18
paste input "text"
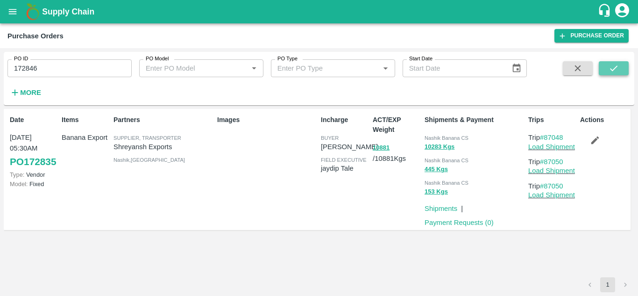
click at [609, 67] on icon "submit" at bounding box center [614, 68] width 10 height 10
drag, startPoint x: 569, startPoint y: 137, endPoint x: 547, endPoint y: 138, distance: 22.0
click at [547, 138] on p "Trip #87049" at bounding box center [552, 137] width 48 height 10
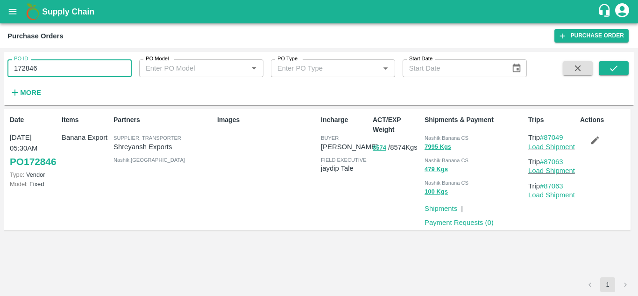
click at [52, 62] on input "172846" at bounding box center [69, 68] width 124 height 18
paste input "text"
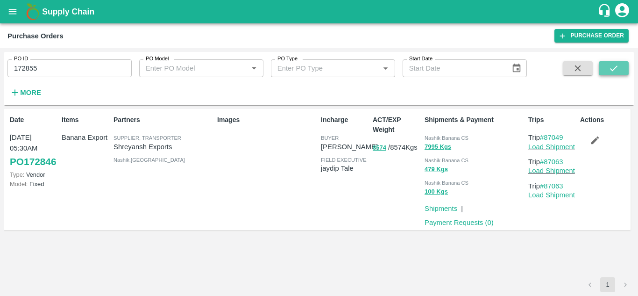
click at [613, 71] on icon "submit" at bounding box center [613, 68] width 7 height 6
click at [565, 137] on p "Trip #87058" at bounding box center [552, 137] width 48 height 10
drag, startPoint x: 570, startPoint y: 137, endPoint x: 546, endPoint y: 137, distance: 24.3
click at [546, 137] on p "Trip #87058" at bounding box center [552, 137] width 48 height 10
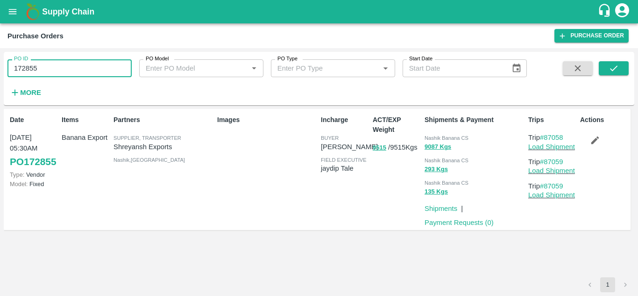
click at [59, 66] on input "172855" at bounding box center [69, 68] width 124 height 18
paste input "text"
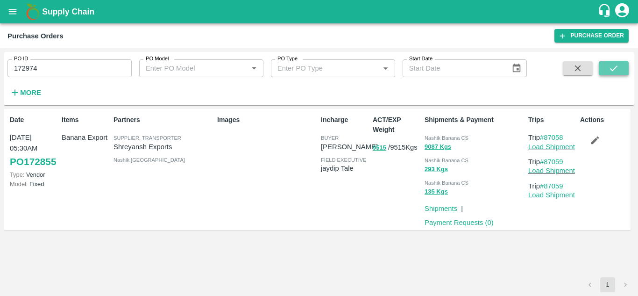
click at [627, 67] on button "submit" at bounding box center [614, 68] width 30 height 14
drag, startPoint x: 569, startPoint y: 136, endPoint x: 545, endPoint y: 137, distance: 23.9
click at [545, 137] on p "Trip #87109" at bounding box center [552, 137] width 48 height 10
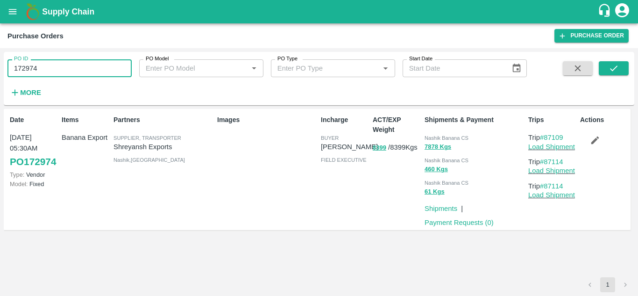
click at [107, 73] on input "172974" at bounding box center [69, 68] width 124 height 18
paste input "text"
click at [42, 67] on input "87109" at bounding box center [69, 68] width 124 height 18
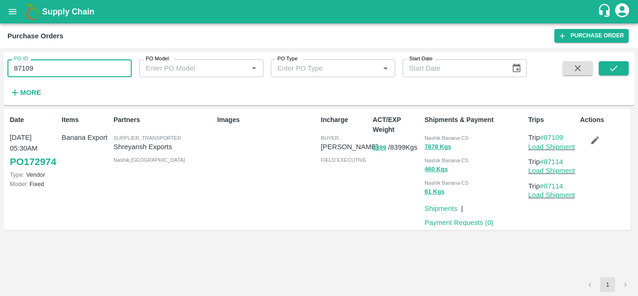
paste input "text"
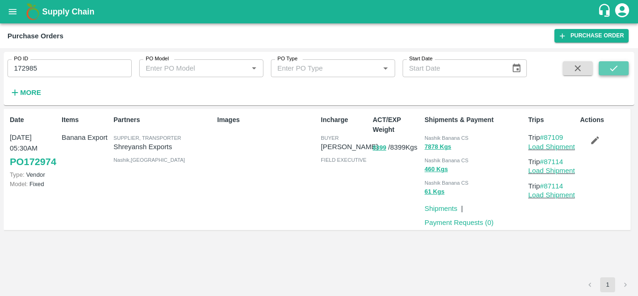
click at [618, 65] on icon "submit" at bounding box center [614, 68] width 10 height 10
drag, startPoint x: 568, startPoint y: 134, endPoint x: 547, endPoint y: 136, distance: 21.1
click at [547, 136] on p "Trip #87117" at bounding box center [552, 137] width 48 height 10
click at [52, 72] on input "172985" at bounding box center [69, 68] width 124 height 18
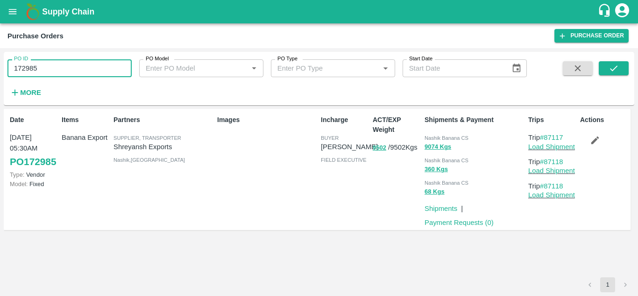
click at [52, 72] on input "172985" at bounding box center [69, 68] width 124 height 18
paste input "text"
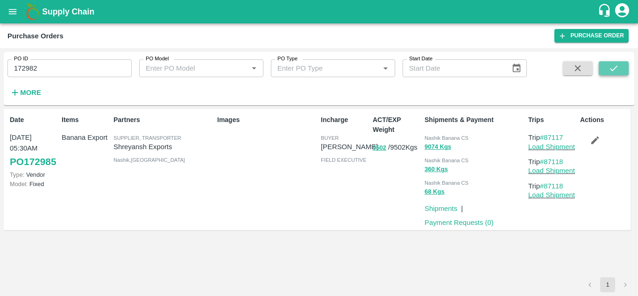
click at [622, 68] on button "submit" at bounding box center [614, 68] width 30 height 14
drag, startPoint x: 568, startPoint y: 138, endPoint x: 547, endPoint y: 137, distance: 20.6
click at [547, 137] on p "Trip #87111" at bounding box center [552, 137] width 48 height 10
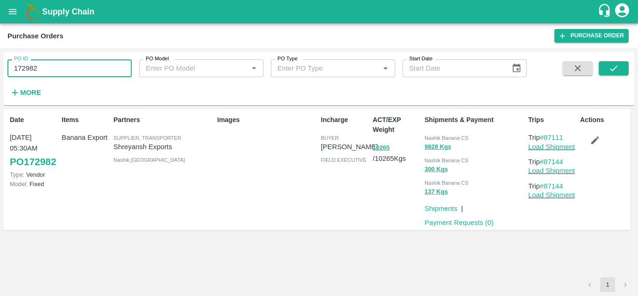
click at [46, 63] on input "172982" at bounding box center [69, 68] width 124 height 18
paste input "text"
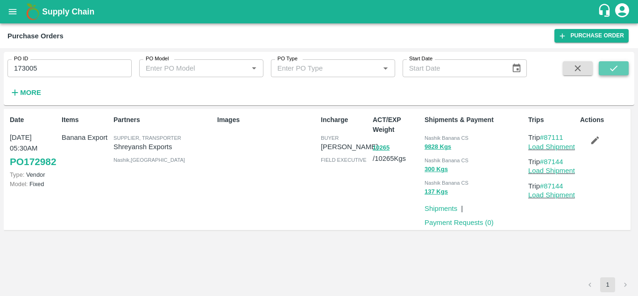
click at [622, 67] on button "submit" at bounding box center [614, 68] width 30 height 14
drag, startPoint x: 568, startPoint y: 135, endPoint x: 547, endPoint y: 135, distance: 21.0
click at [547, 135] on p "Trip #87122" at bounding box center [552, 137] width 48 height 10
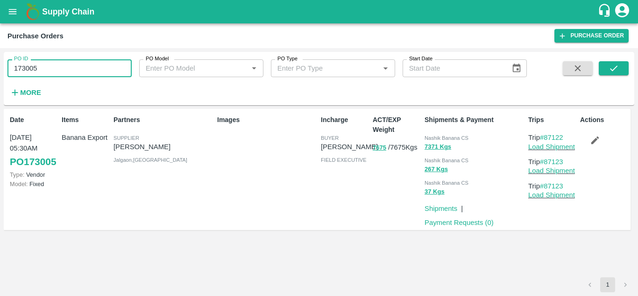
click at [65, 66] on input "173005" at bounding box center [69, 68] width 124 height 18
paste input "text"
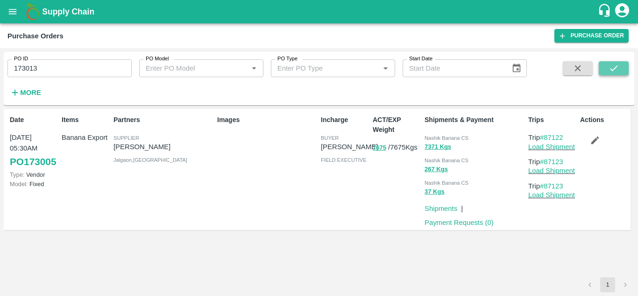
click at [610, 68] on icon "submit" at bounding box center [614, 68] width 10 height 10
drag, startPoint x: 571, startPoint y: 137, endPoint x: 546, endPoint y: 130, distance: 25.3
click at [546, 130] on div "Trips Trip #87147 Load Shipment Trip #87148 Load Shipment Trip #87148 Load Ship…" at bounding box center [551, 169] width 52 height 116
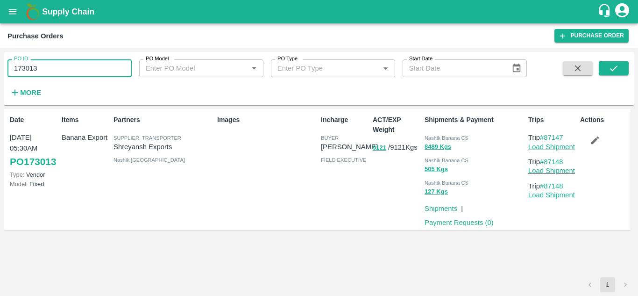
click at [57, 76] on input "173013" at bounding box center [69, 68] width 124 height 18
paste input "text"
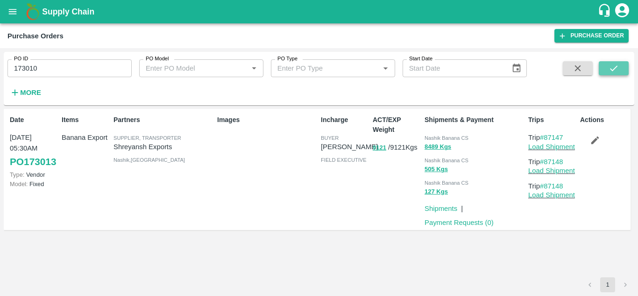
click at [617, 64] on icon "submit" at bounding box center [614, 68] width 10 height 10
drag, startPoint x: 569, startPoint y: 136, endPoint x: 547, endPoint y: 134, distance: 22.0
click at [547, 134] on p "Trip #87133" at bounding box center [552, 137] width 48 height 10
click at [55, 68] on input "173010" at bounding box center [69, 68] width 124 height 18
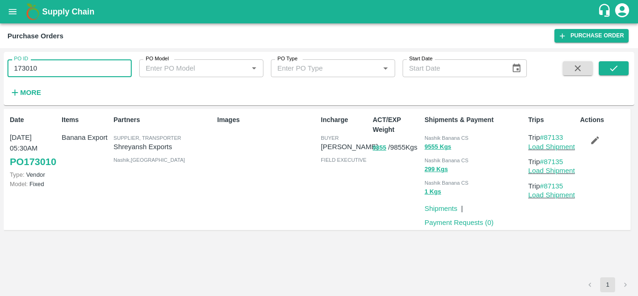
click at [55, 68] on input "173010" at bounding box center [69, 68] width 124 height 18
paste input "text"
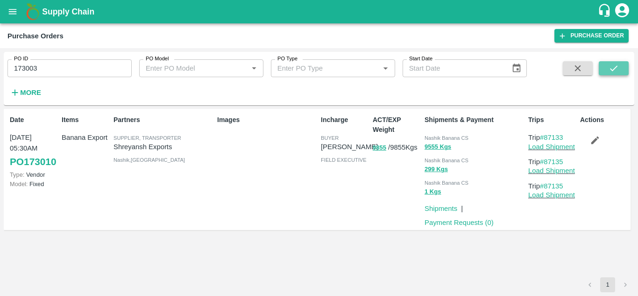
click at [609, 63] on button "submit" at bounding box center [614, 68] width 30 height 14
drag, startPoint x: 567, startPoint y: 136, endPoint x: 547, endPoint y: 137, distance: 20.1
click at [547, 137] on p "Trip #87120" at bounding box center [552, 137] width 48 height 10
click at [69, 70] on input "173003" at bounding box center [69, 68] width 124 height 18
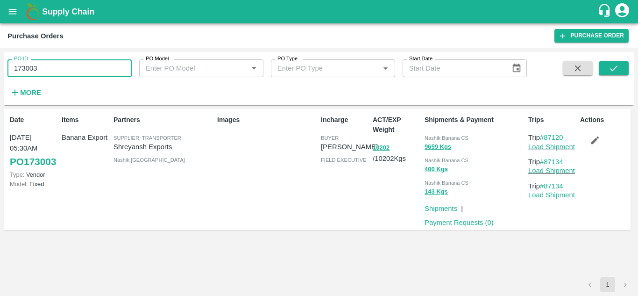
click at [69, 70] on input "173003" at bounding box center [69, 68] width 124 height 18
paste input "text"
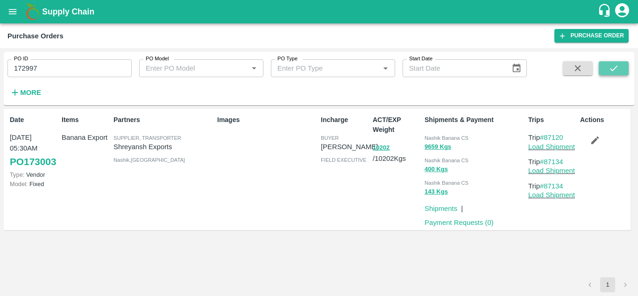
click at [610, 70] on icon "submit" at bounding box center [614, 68] width 10 height 10
drag, startPoint x: 571, startPoint y: 135, endPoint x: 547, endPoint y: 133, distance: 24.4
click at [547, 133] on p "Trip #87119" at bounding box center [552, 137] width 48 height 10
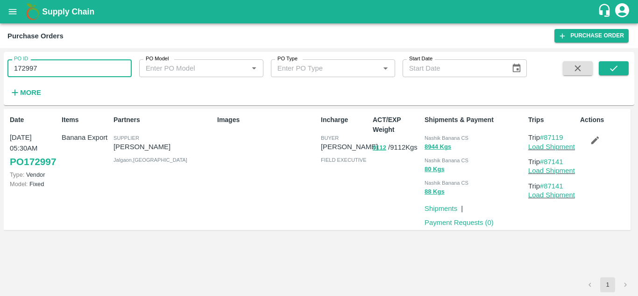
click at [50, 74] on input "172997" at bounding box center [69, 68] width 124 height 18
paste input "text"
type input "173012"
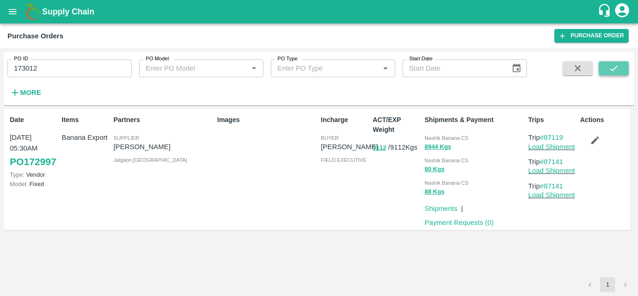
click at [607, 68] on button "submit" at bounding box center [614, 68] width 30 height 14
drag, startPoint x: 569, startPoint y: 135, endPoint x: 546, endPoint y: 140, distance: 23.5
click at [546, 140] on p "Trip #87142" at bounding box center [552, 137] width 48 height 10
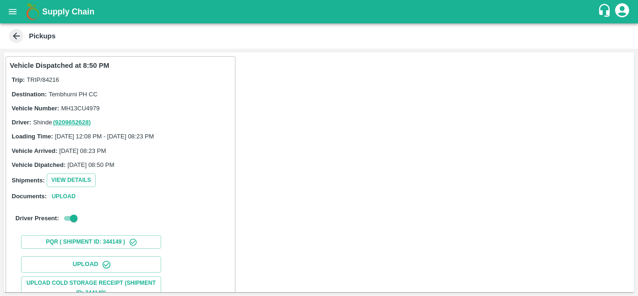
scroll to position [145, 0]
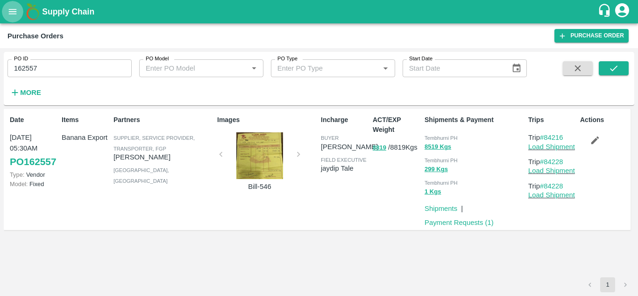
click at [16, 14] on icon "open drawer" at bounding box center [12, 12] width 10 height 10
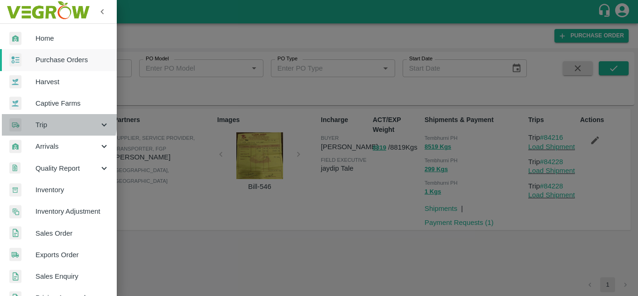
click at [55, 121] on span "Trip" at bounding box center [68, 125] width 64 height 10
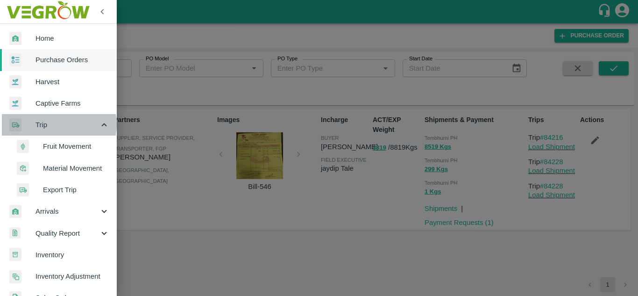
click at [58, 124] on span "Trip" at bounding box center [68, 125] width 64 height 10
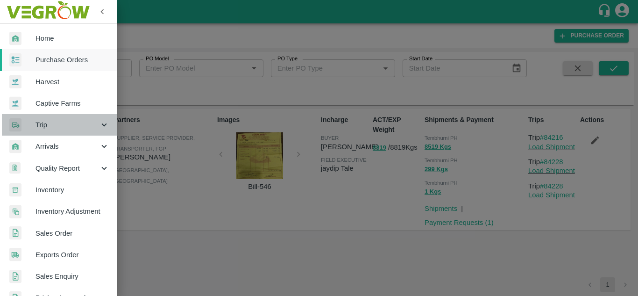
click at [60, 127] on span "Trip" at bounding box center [68, 125] width 64 height 10
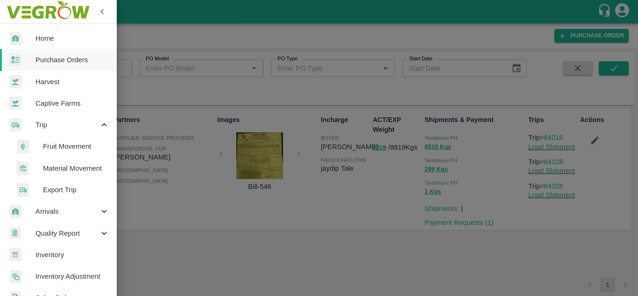
click at [60, 149] on span "Fruit Movement" at bounding box center [76, 146] width 66 height 10
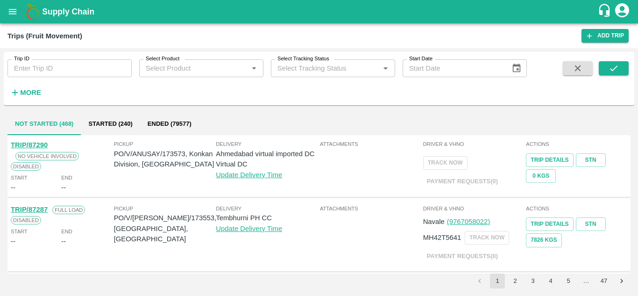
click at [33, 71] on input "Trip ID" at bounding box center [69, 68] width 124 height 18
paste input "86784"
click at [620, 65] on button "submit" at bounding box center [614, 68] width 30 height 14
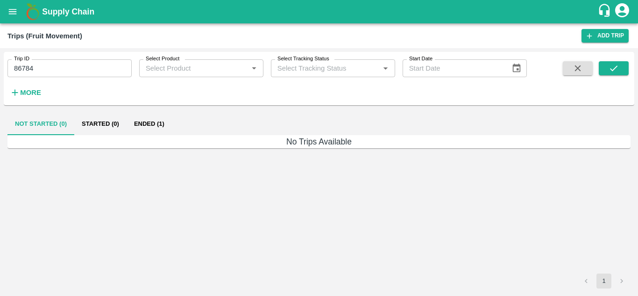
click at [157, 121] on button "Ended (1)" at bounding box center [149, 124] width 45 height 22
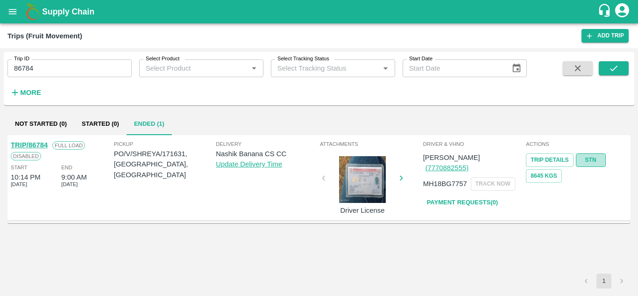
click at [593, 159] on link "STN" at bounding box center [591, 160] width 30 height 14
click at [93, 68] on input "86784" at bounding box center [69, 68] width 124 height 18
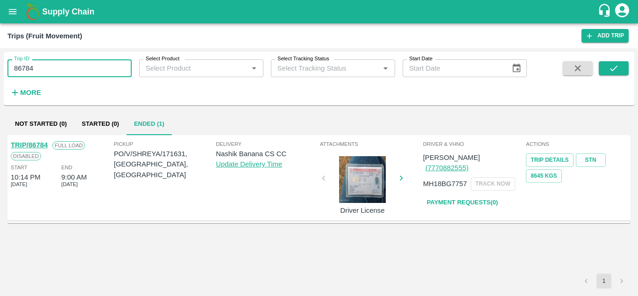
click at [93, 68] on input "86784" at bounding box center [69, 68] width 124 height 18
paste input "text"
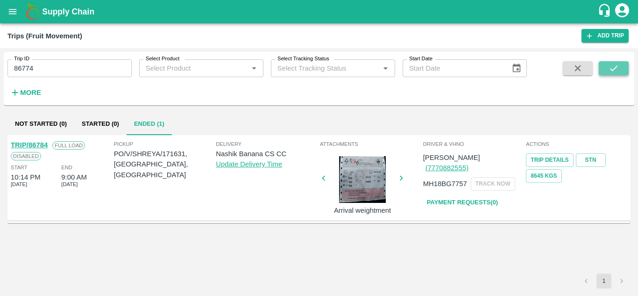
click at [622, 69] on button "submit" at bounding box center [614, 68] width 30 height 14
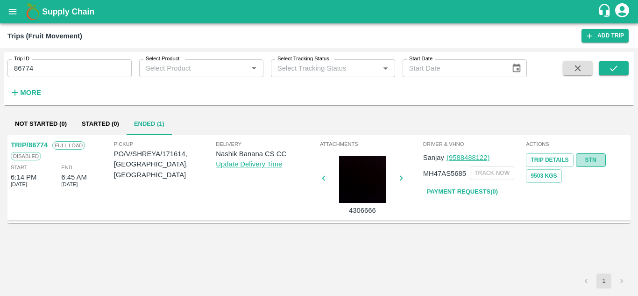
click at [587, 158] on link "STN" at bounding box center [591, 160] width 30 height 14
click at [49, 71] on input "86774" at bounding box center [69, 68] width 124 height 18
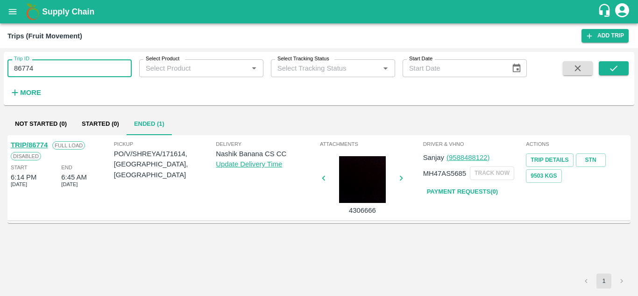
click at [49, 71] on input "86774" at bounding box center [69, 68] width 124 height 18
paste input "text"
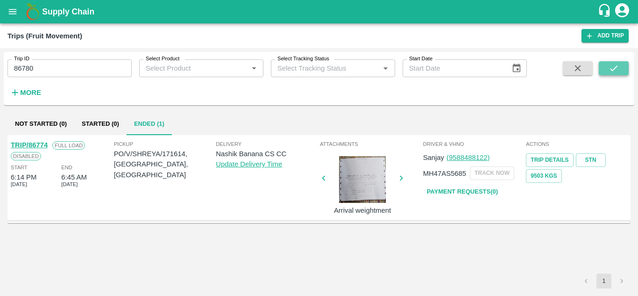
click at [615, 64] on icon "submit" at bounding box center [614, 68] width 10 height 10
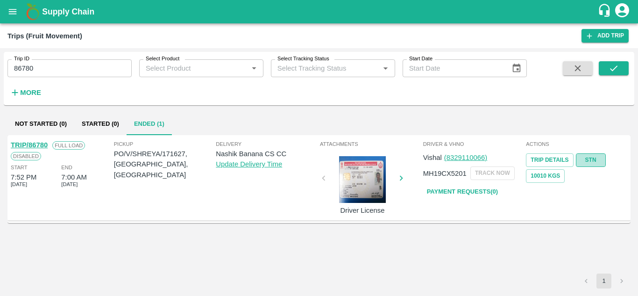
click at [595, 163] on link "STN" at bounding box center [591, 160] width 30 height 14
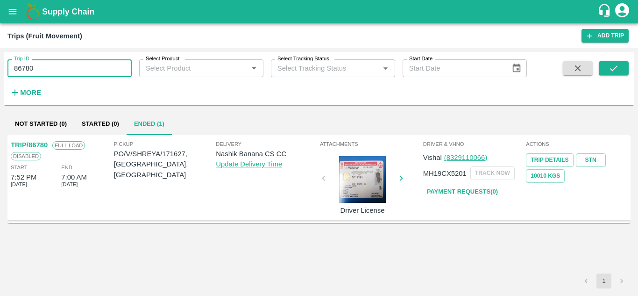
click at [53, 68] on input "86780" at bounding box center [69, 68] width 124 height 18
paste input "text"
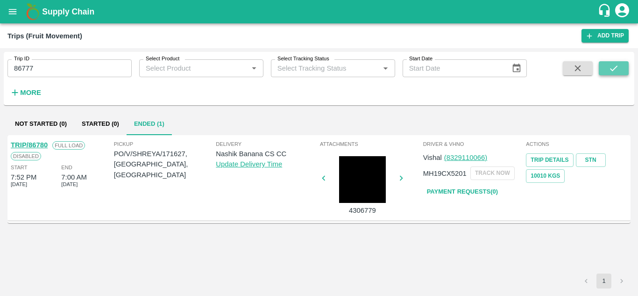
click at [613, 72] on icon "submit" at bounding box center [614, 68] width 10 height 10
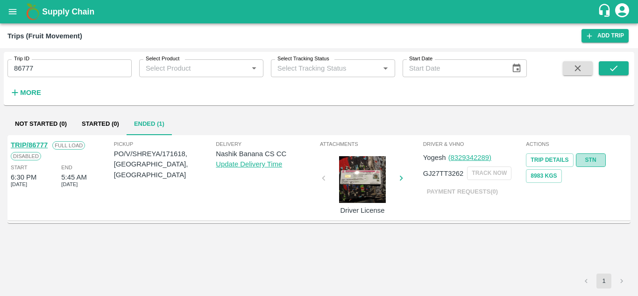
click at [592, 157] on link "STN" at bounding box center [591, 160] width 30 height 14
click at [100, 70] on input "86777" at bounding box center [69, 68] width 124 height 18
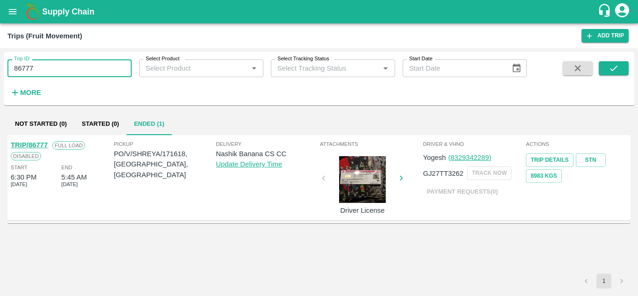
click at [100, 70] on input "86777" at bounding box center [69, 68] width 124 height 18
paste input "text"
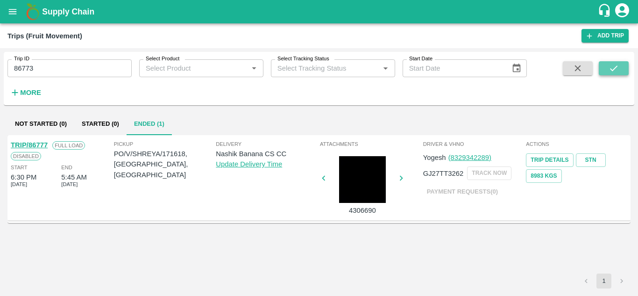
click at [612, 69] on icon "submit" at bounding box center [614, 68] width 10 height 10
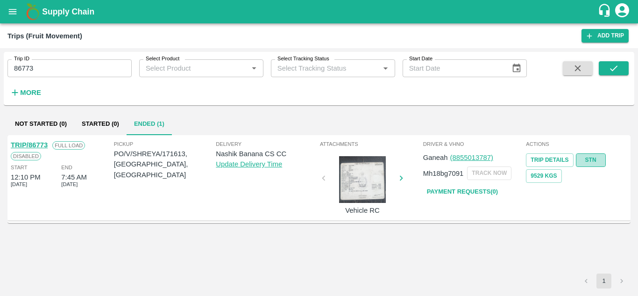
click at [591, 162] on link "STN" at bounding box center [591, 160] width 30 height 14
click at [93, 71] on input "86773" at bounding box center [69, 68] width 124 height 18
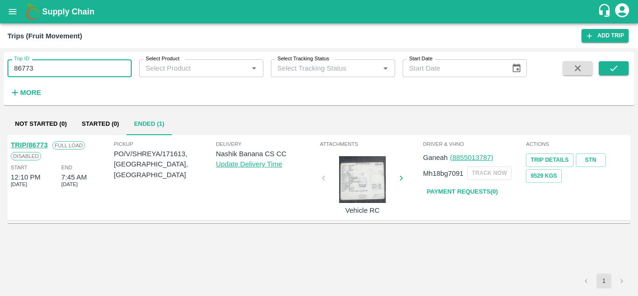
click at [93, 71] on input "86773" at bounding box center [69, 68] width 124 height 18
paste input "text"
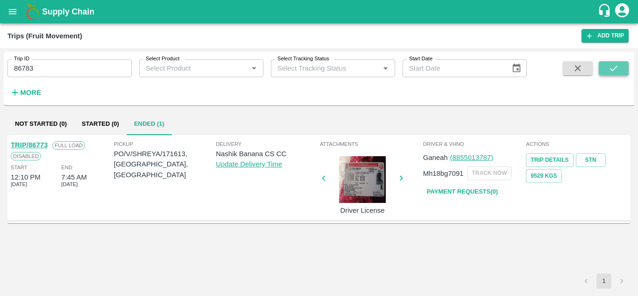
click at [620, 66] on button "submit" at bounding box center [614, 68] width 30 height 14
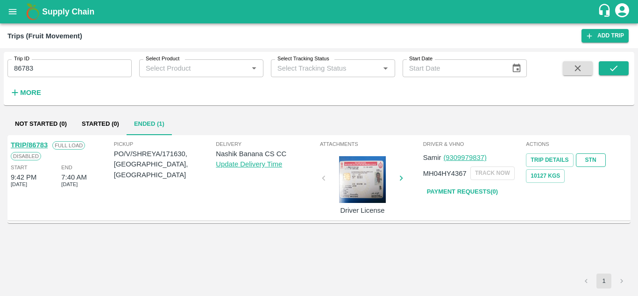
click at [591, 159] on link "STN" at bounding box center [591, 160] width 30 height 14
click at [62, 77] on input "86783" at bounding box center [69, 68] width 124 height 18
paste input "text"
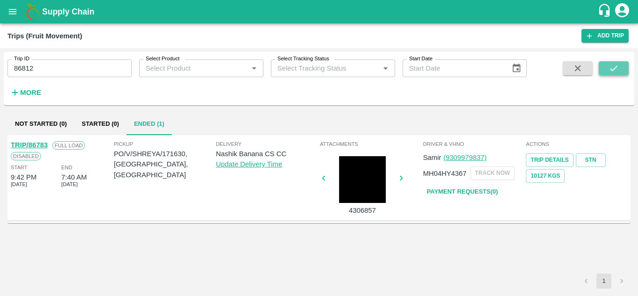
click at [623, 67] on button "submit" at bounding box center [614, 68] width 30 height 14
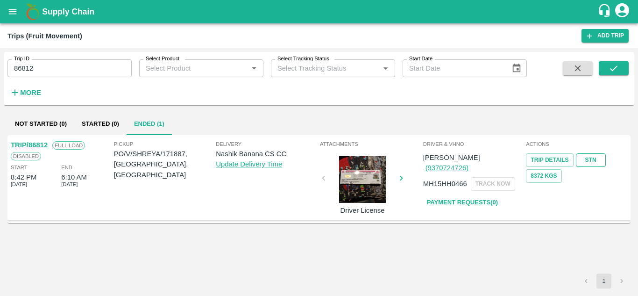
click at [593, 157] on link "STN" at bounding box center [591, 160] width 30 height 14
click at [92, 75] on input "86812" at bounding box center [69, 68] width 124 height 18
paste input "text"
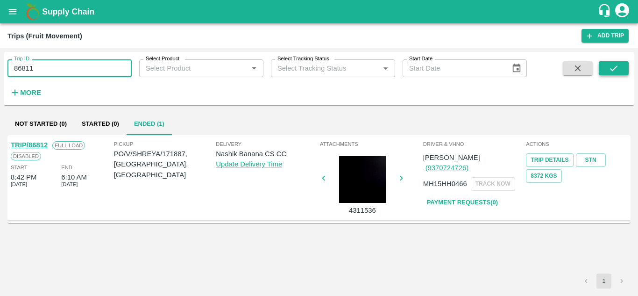
click at [611, 65] on icon "submit" at bounding box center [614, 68] width 10 height 10
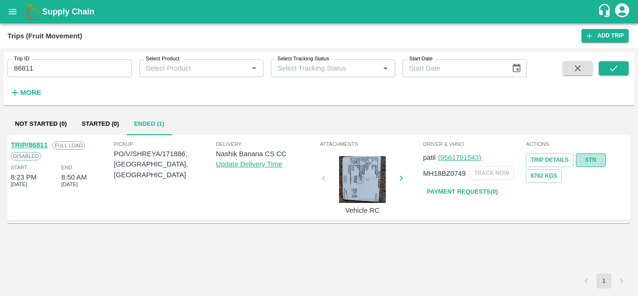
click at [584, 160] on link "STN" at bounding box center [591, 160] width 30 height 14
click at [75, 67] on input "86811" at bounding box center [69, 68] width 124 height 18
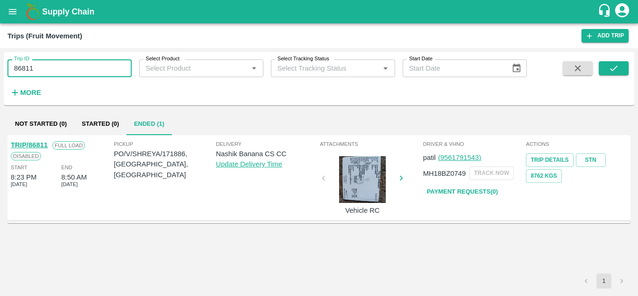
click at [75, 67] on input "86811" at bounding box center [69, 68] width 124 height 18
paste input "text"
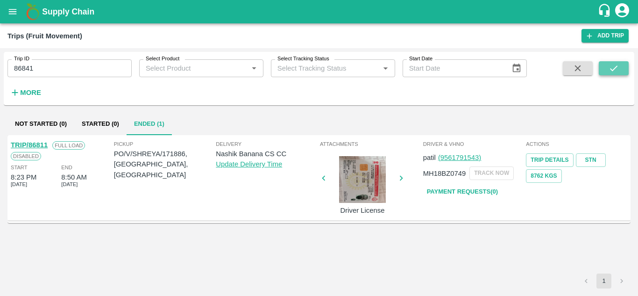
click at [618, 68] on icon "submit" at bounding box center [614, 68] width 10 height 10
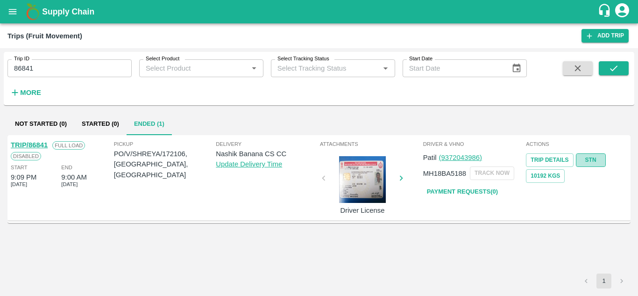
click at [591, 159] on link "STN" at bounding box center [591, 160] width 30 height 14
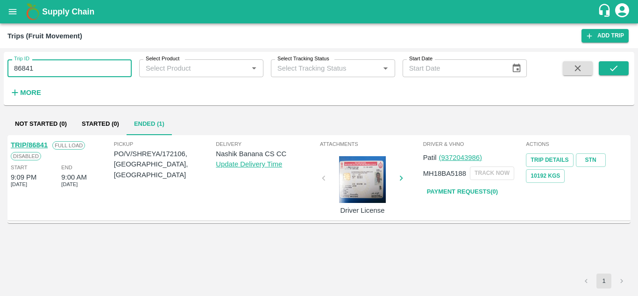
click at [54, 64] on input "86841" at bounding box center [69, 68] width 124 height 18
paste input "text"
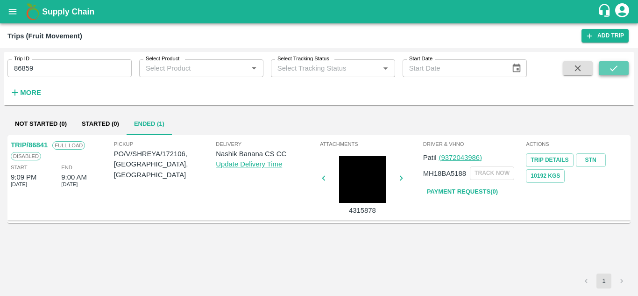
click at [608, 73] on button "submit" at bounding box center [614, 68] width 30 height 14
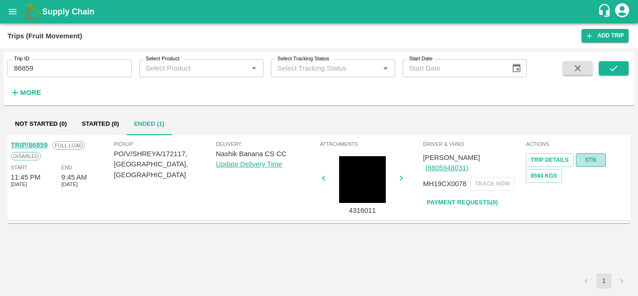
click at [596, 160] on link "STN" at bounding box center [591, 160] width 30 height 14
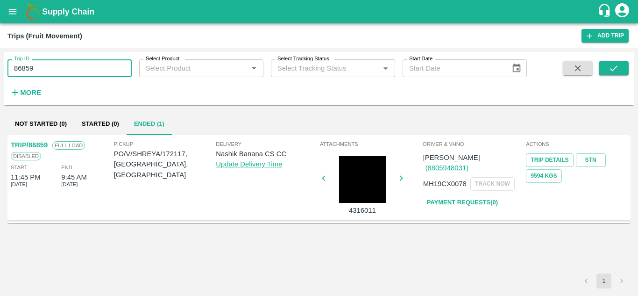
click at [59, 65] on input "86859" at bounding box center [69, 68] width 124 height 18
paste input "text"
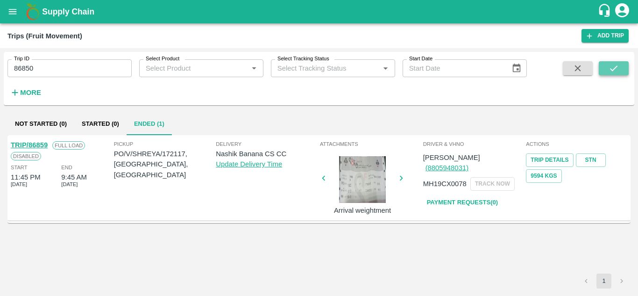
click at [616, 63] on button "submit" at bounding box center [614, 68] width 30 height 14
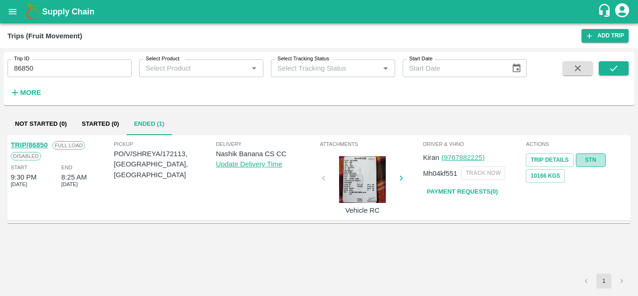
click at [605, 160] on link "STN" at bounding box center [591, 160] width 30 height 14
click at [68, 65] on input "86850" at bounding box center [69, 68] width 124 height 18
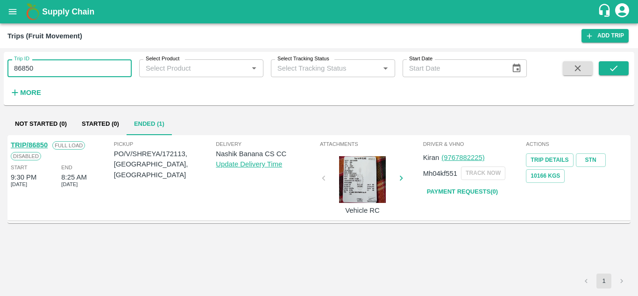
click at [68, 65] on input "86850" at bounding box center [69, 68] width 124 height 18
paste input "text"
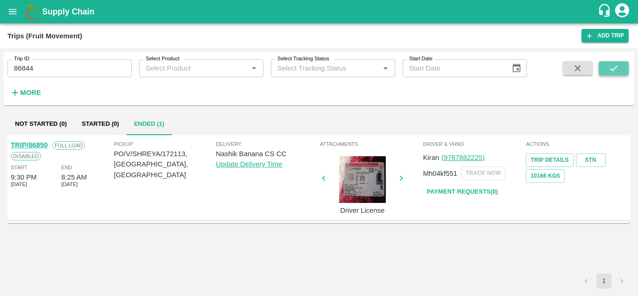
click at [628, 65] on button "submit" at bounding box center [614, 68] width 30 height 14
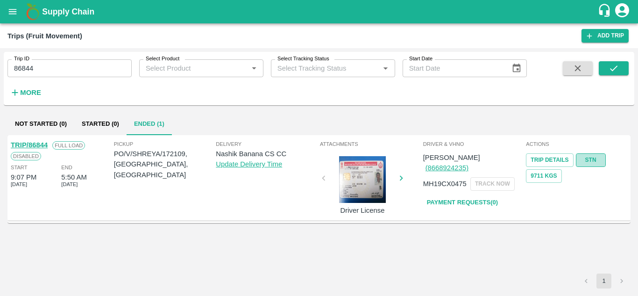
click at [592, 158] on link "STN" at bounding box center [591, 160] width 30 height 14
click at [72, 60] on input "86844" at bounding box center [69, 68] width 124 height 18
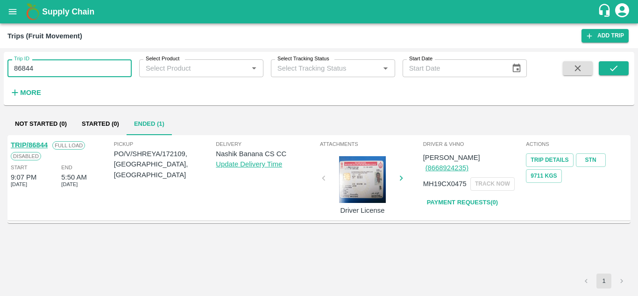
click at [72, 60] on input "86844" at bounding box center [69, 68] width 124 height 18
paste input "text"
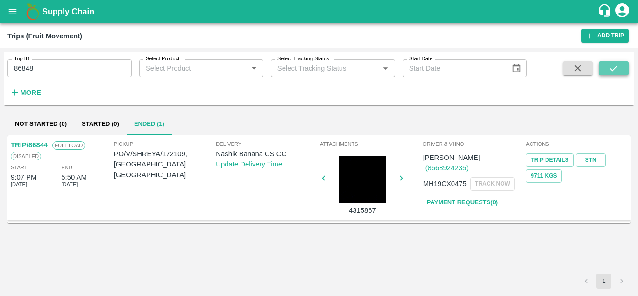
click at [615, 67] on icon "submit" at bounding box center [614, 68] width 10 height 10
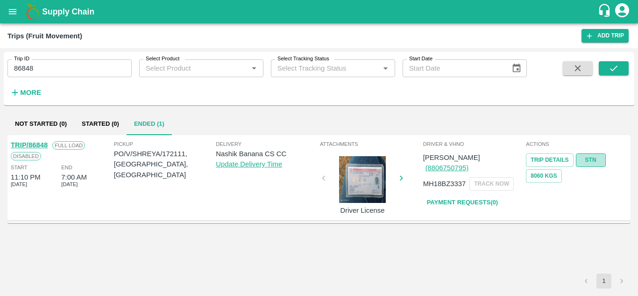
click at [593, 161] on link "STN" at bounding box center [591, 160] width 30 height 14
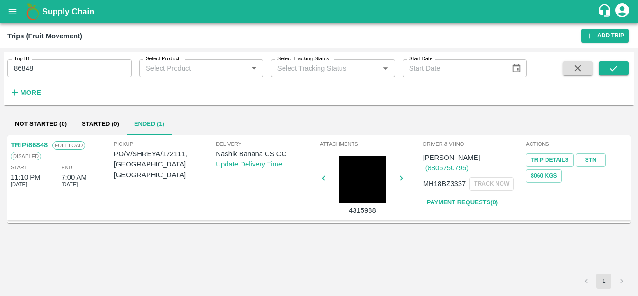
click at [50, 63] on input "86848" at bounding box center [69, 68] width 124 height 18
paste input "text"
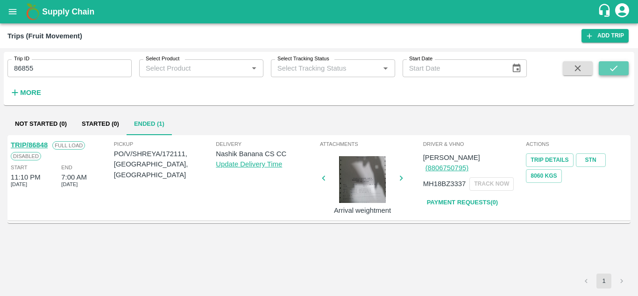
click at [610, 70] on icon "submit" at bounding box center [614, 68] width 10 height 10
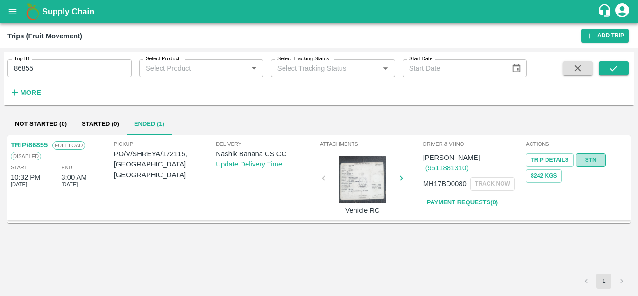
click at [595, 158] on link "STN" at bounding box center [591, 160] width 30 height 14
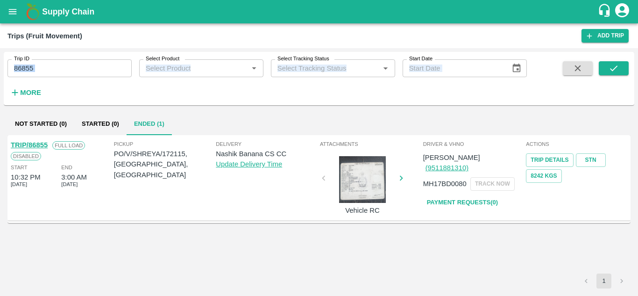
drag, startPoint x: 40, startPoint y: 79, endPoint x: 48, endPoint y: 70, distance: 12.2
click at [48, 70] on div "Trip ID 86855 Trip ID Select Product Select Product   * Select Tracking Status …" at bounding box center [263, 76] width 527 height 49
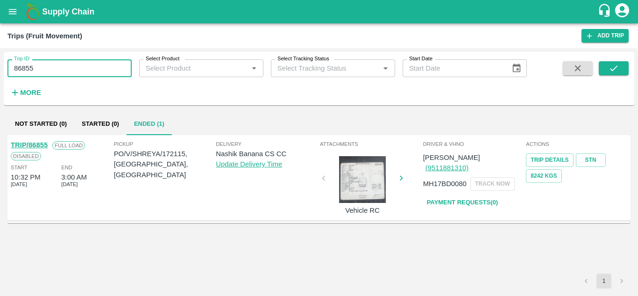
click at [48, 70] on input "86855" at bounding box center [69, 68] width 124 height 18
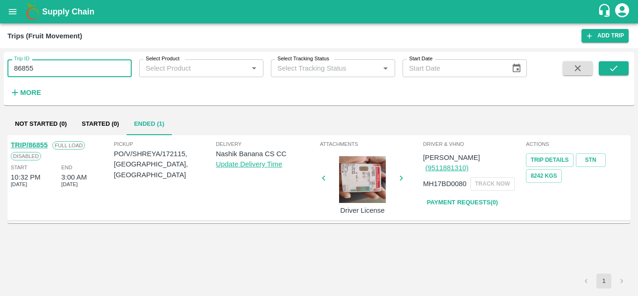
paste input "text"
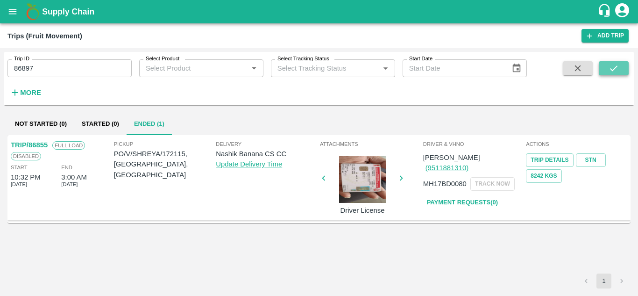
click at [618, 71] on icon "submit" at bounding box center [614, 68] width 10 height 10
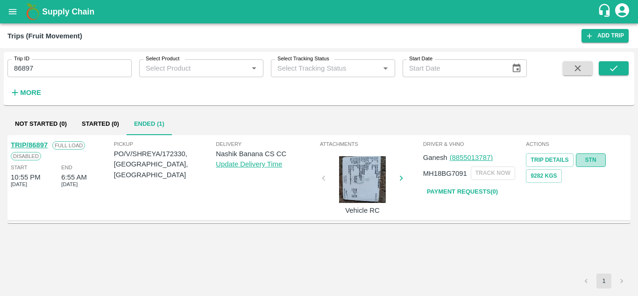
click at [599, 160] on link "STN" at bounding box center [591, 160] width 30 height 14
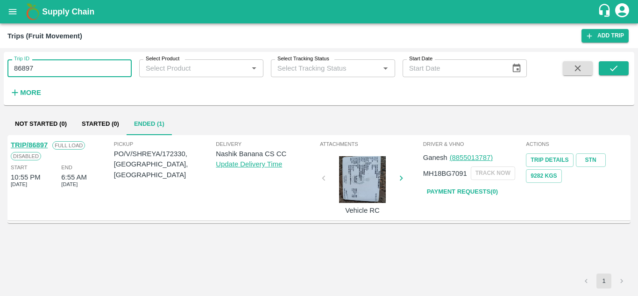
click at [74, 65] on input "86897" at bounding box center [69, 68] width 124 height 18
paste input "text"
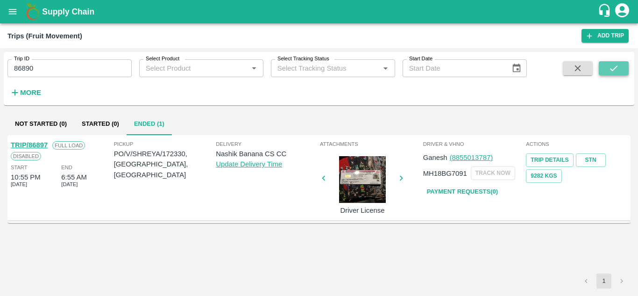
click at [612, 66] on icon "submit" at bounding box center [614, 68] width 10 height 10
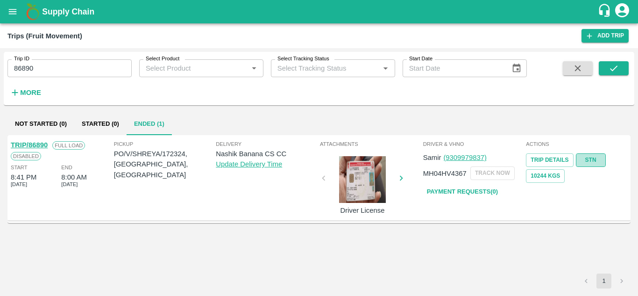
click at [592, 160] on link "STN" at bounding box center [591, 160] width 30 height 14
click at [53, 65] on input "86890" at bounding box center [69, 68] width 124 height 18
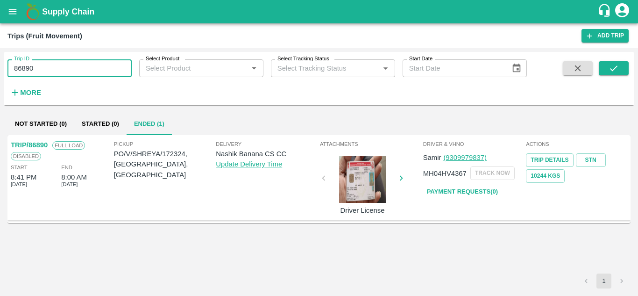
click at [53, 65] on input "86890" at bounding box center [69, 68] width 124 height 18
paste input "text"
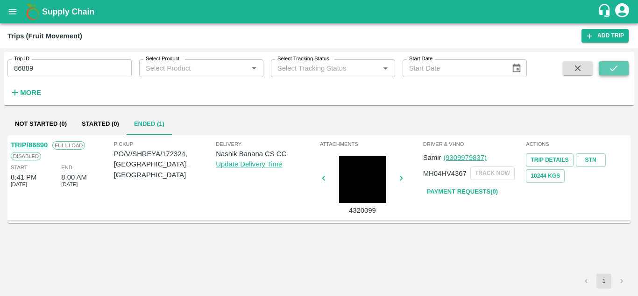
click at [619, 71] on icon "submit" at bounding box center [614, 68] width 10 height 10
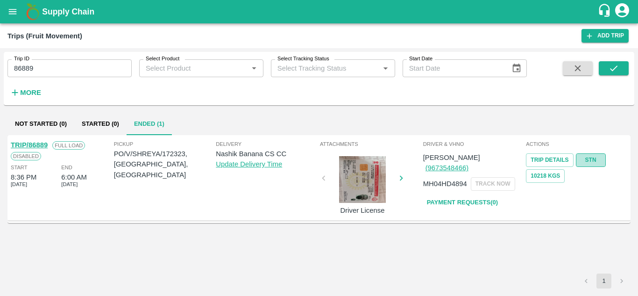
click at [597, 157] on link "STN" at bounding box center [591, 160] width 30 height 14
click at [58, 70] on input "86889" at bounding box center [69, 68] width 124 height 18
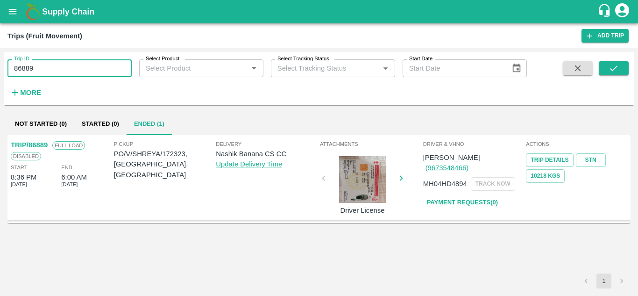
click at [58, 70] on input "86889" at bounding box center [69, 68] width 124 height 18
paste input "text"
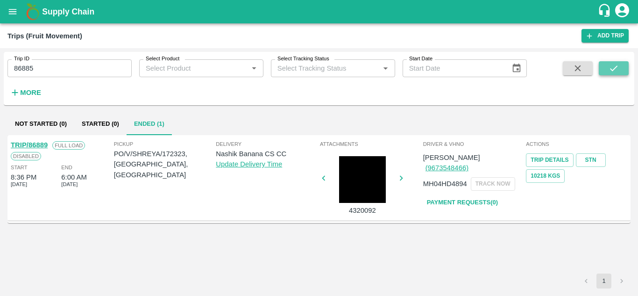
click at [619, 69] on icon "submit" at bounding box center [614, 68] width 10 height 10
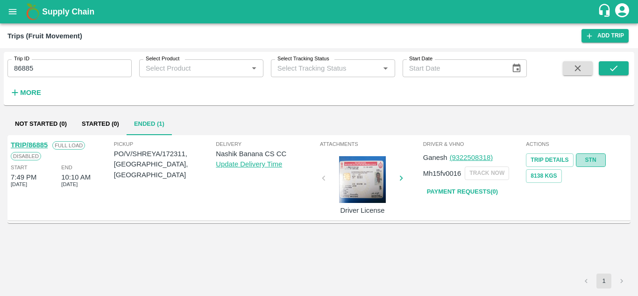
click at [593, 158] on link "STN" at bounding box center [591, 160] width 30 height 14
click at [85, 59] on div "Trip ID 86885 Trip ID" at bounding box center [66, 64] width 132 height 25
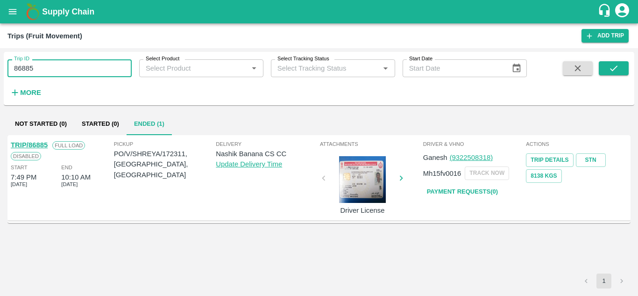
click at [66, 65] on input "86885" at bounding box center [69, 68] width 124 height 18
paste input "text"
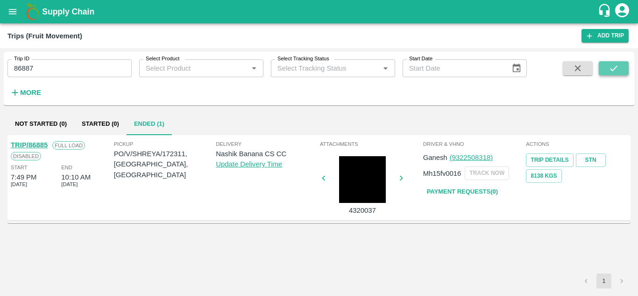
click at [619, 69] on icon "submit" at bounding box center [614, 68] width 10 height 10
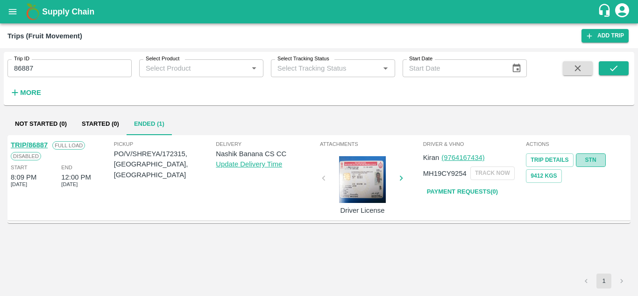
click at [591, 158] on link "STN" at bounding box center [591, 160] width 30 height 14
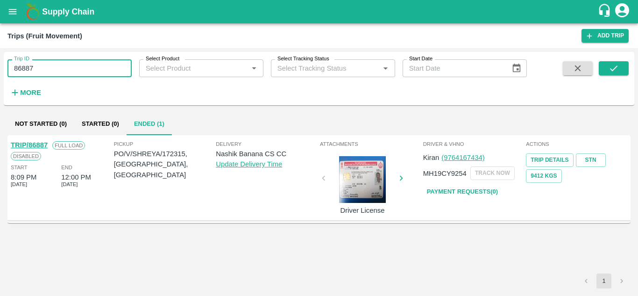
click at [67, 64] on input "86887" at bounding box center [69, 68] width 124 height 18
paste input "text"
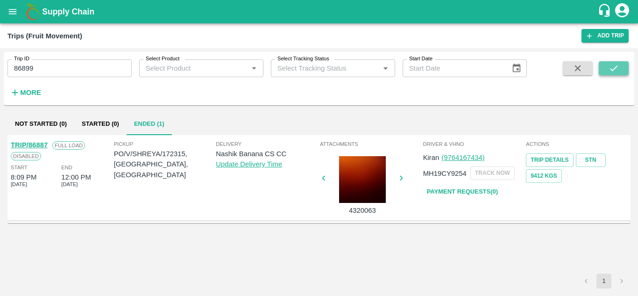
click at [613, 71] on icon "submit" at bounding box center [613, 68] width 7 height 6
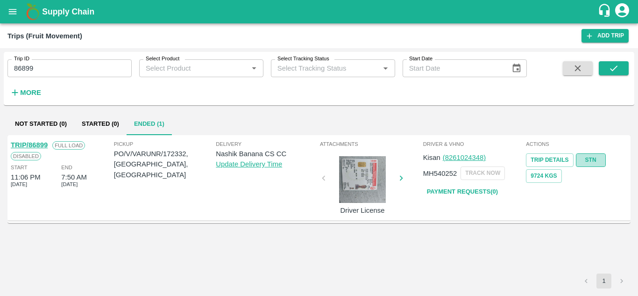
click at [603, 159] on link "STN" at bounding box center [591, 160] width 30 height 14
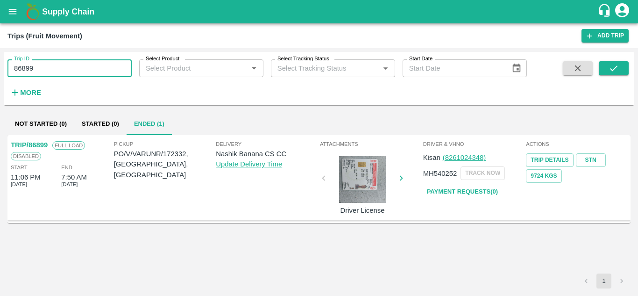
click at [60, 66] on input "86899" at bounding box center [69, 68] width 124 height 18
paste input "text"
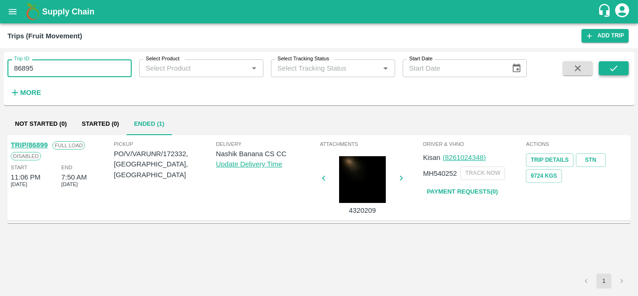
click at [618, 64] on icon "submit" at bounding box center [614, 68] width 10 height 10
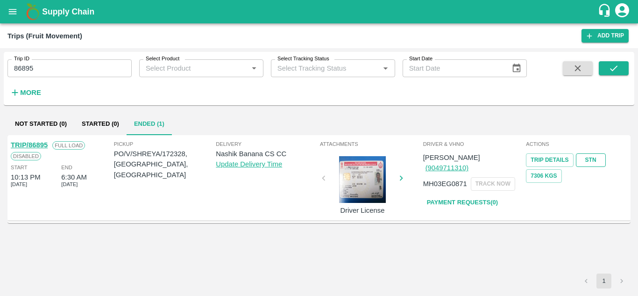
click at [596, 158] on link "STN" at bounding box center [591, 160] width 30 height 14
click at [67, 66] on input "86895" at bounding box center [69, 68] width 124 height 18
paste input "text"
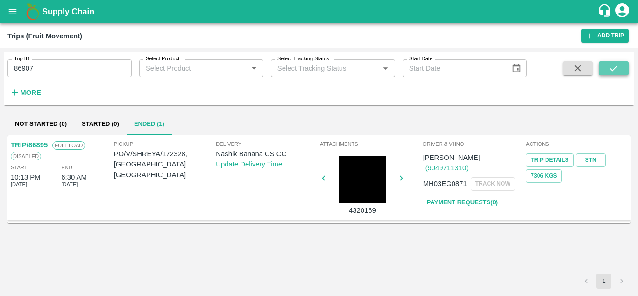
click at [609, 67] on icon "submit" at bounding box center [614, 68] width 10 height 10
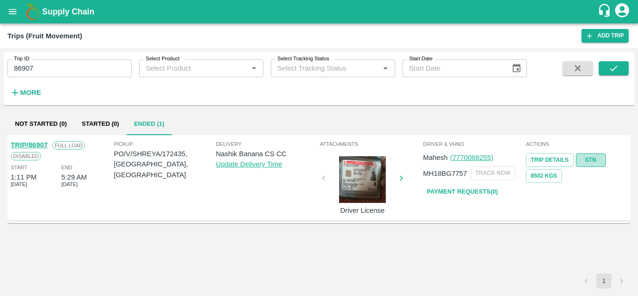
click at [590, 162] on link "STN" at bounding box center [591, 160] width 30 height 14
click at [55, 70] on input "86907" at bounding box center [69, 68] width 124 height 18
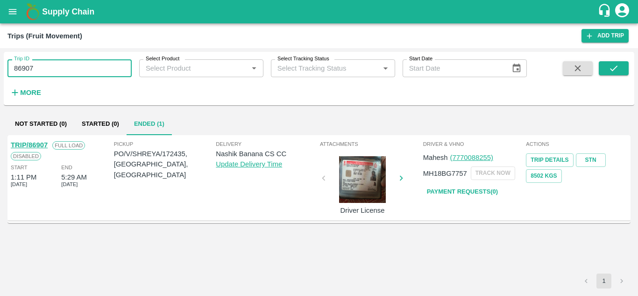
click at [55, 70] on input "86907" at bounding box center [69, 68] width 124 height 18
paste input "text"
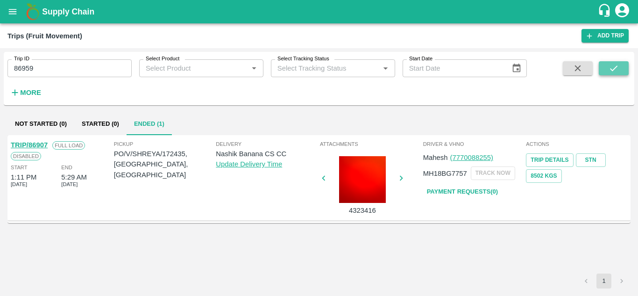
click at [609, 69] on icon "submit" at bounding box center [614, 68] width 10 height 10
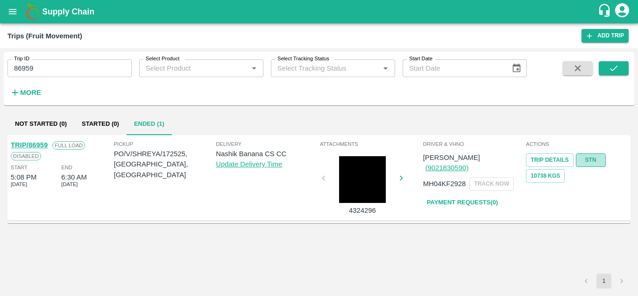
click at [588, 159] on link "STN" at bounding box center [591, 160] width 30 height 14
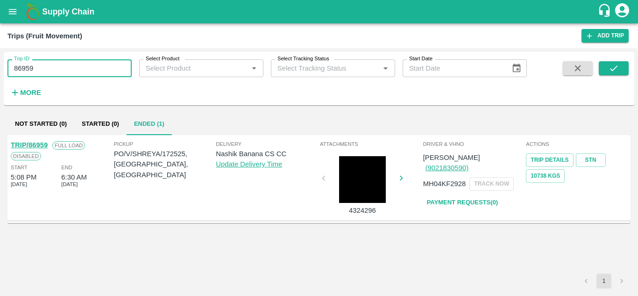
click at [76, 67] on input "86959" at bounding box center [69, 68] width 124 height 18
paste input "text"
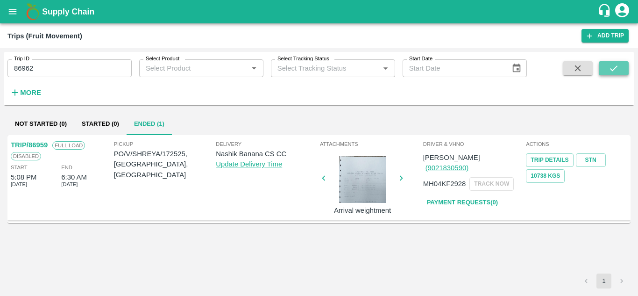
click at [617, 68] on icon "submit" at bounding box center [614, 68] width 10 height 10
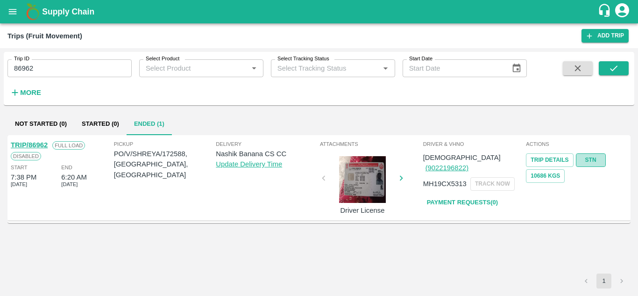
click at [599, 158] on link "STN" at bounding box center [591, 160] width 30 height 14
click at [71, 64] on input "86962" at bounding box center [69, 68] width 124 height 18
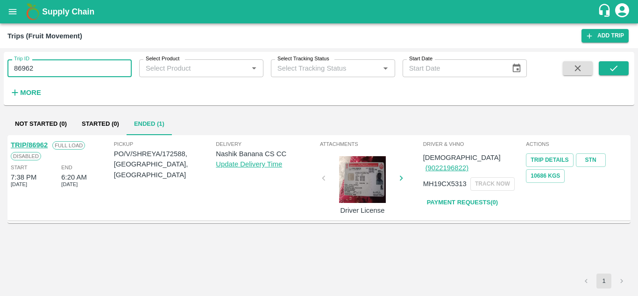
click at [71, 64] on input "86962" at bounding box center [69, 68] width 124 height 18
paste input "text"
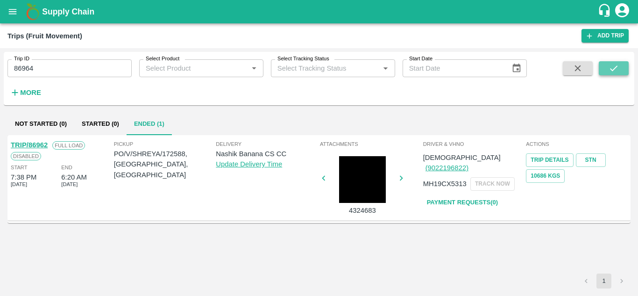
click at [618, 64] on icon "submit" at bounding box center [614, 68] width 10 height 10
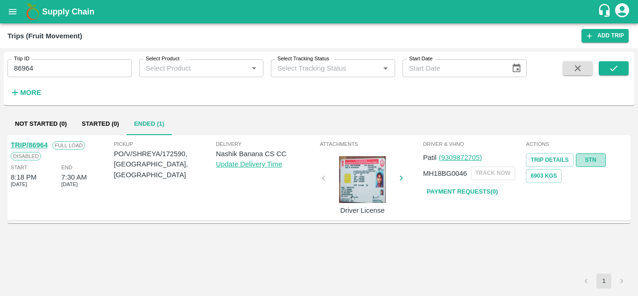
click at [590, 156] on link "STN" at bounding box center [591, 160] width 30 height 14
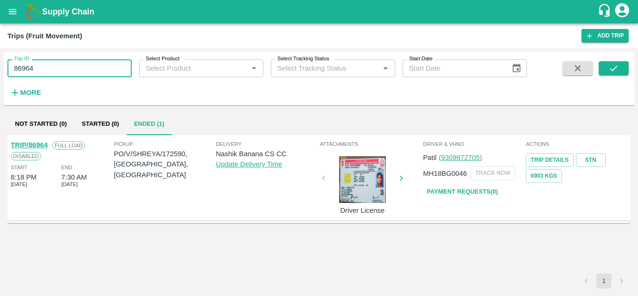
click at [86, 66] on input "86964" at bounding box center [69, 68] width 124 height 18
paste input "text"
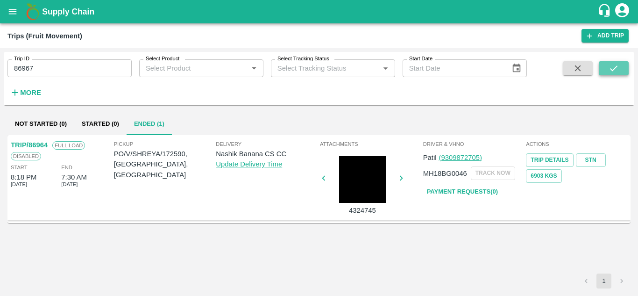
click at [624, 64] on button "submit" at bounding box center [614, 68] width 30 height 14
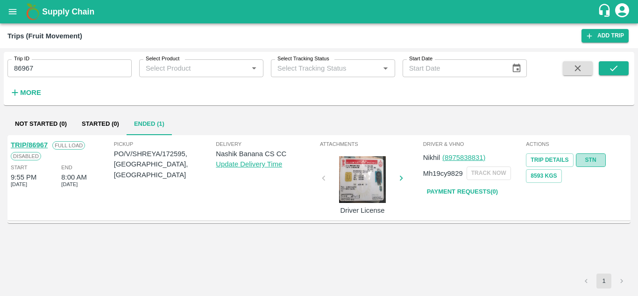
click at [585, 156] on link "STN" at bounding box center [591, 160] width 30 height 14
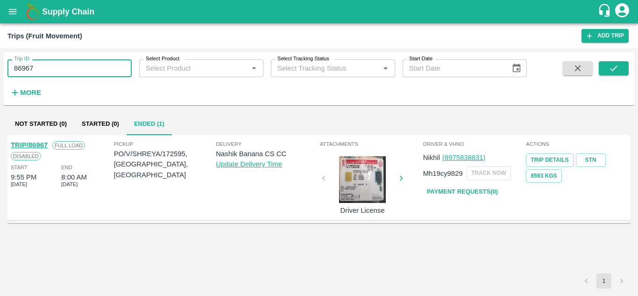
click at [48, 68] on input "86967" at bounding box center [69, 68] width 124 height 18
paste input "text"
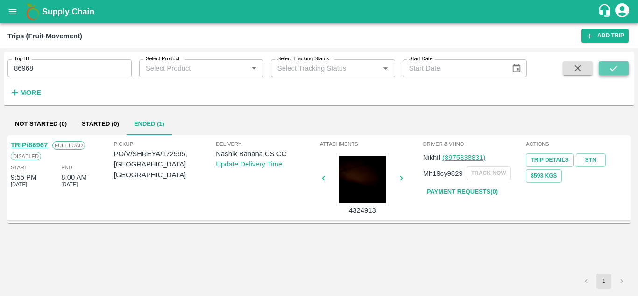
click at [620, 64] on button "submit" at bounding box center [614, 68] width 30 height 14
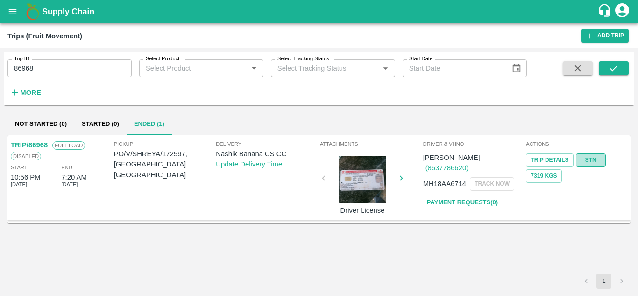
click at [599, 161] on link "STN" at bounding box center [591, 160] width 30 height 14
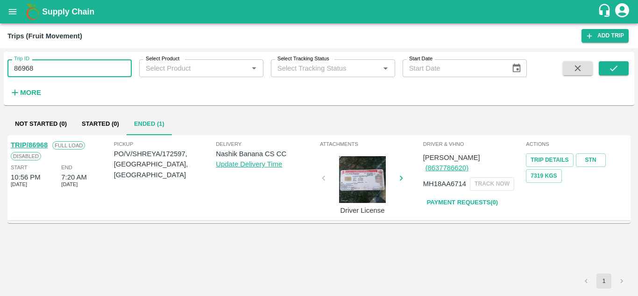
click at [53, 67] on input "86968" at bounding box center [69, 68] width 124 height 18
paste input "text"
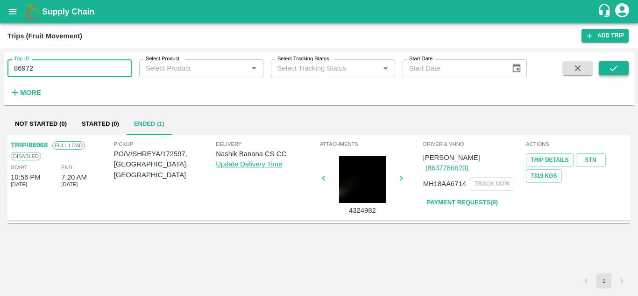
click at [612, 67] on icon "submit" at bounding box center [614, 68] width 10 height 10
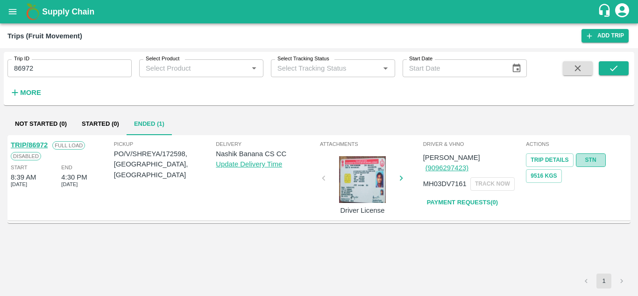
click at [590, 161] on link "STN" at bounding box center [591, 160] width 30 height 14
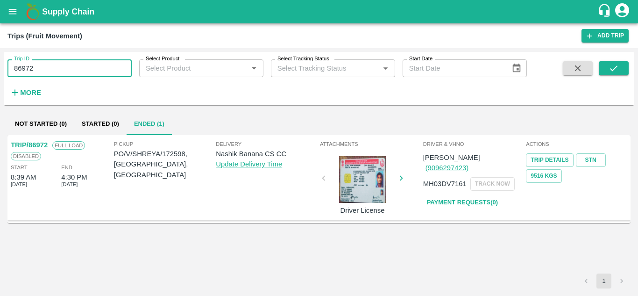
click at [94, 69] on input "86972" at bounding box center [69, 68] width 124 height 18
paste input "text"
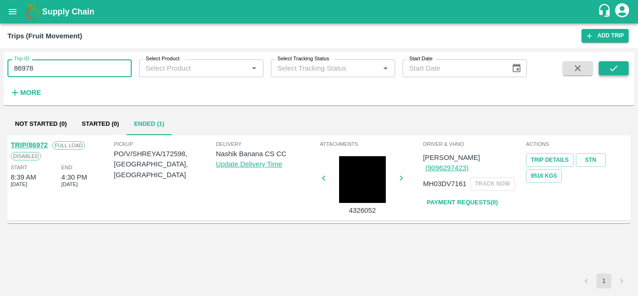
click at [612, 65] on icon "submit" at bounding box center [614, 68] width 10 height 10
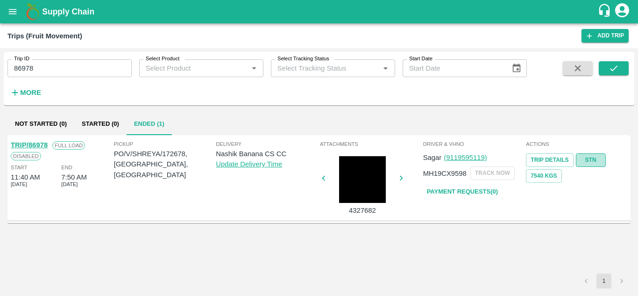
click at [593, 162] on link "STN" at bounding box center [591, 160] width 30 height 14
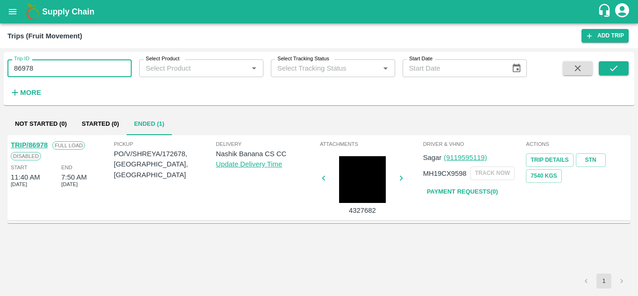
click at [84, 69] on input "86978" at bounding box center [69, 68] width 124 height 18
paste input "text"
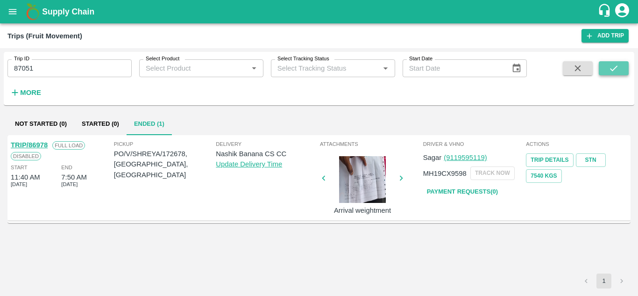
click at [618, 66] on icon "submit" at bounding box center [614, 68] width 10 height 10
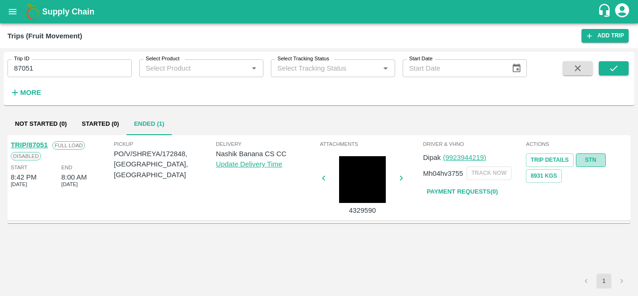
click at [590, 157] on link "STN" at bounding box center [591, 160] width 30 height 14
click at [86, 67] on input "87051" at bounding box center [69, 68] width 124 height 18
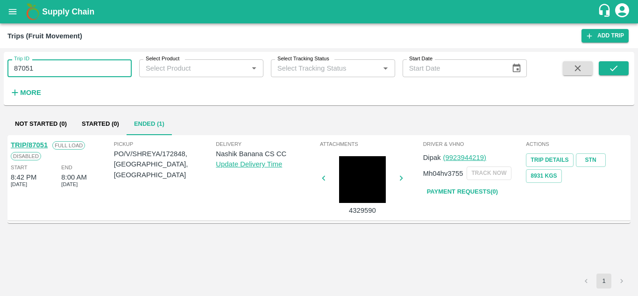
click at [86, 67] on input "87051" at bounding box center [69, 68] width 124 height 18
paste input "text"
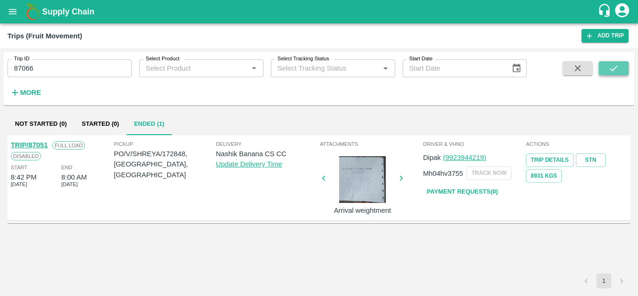
click at [613, 65] on icon "submit" at bounding box center [614, 68] width 10 height 10
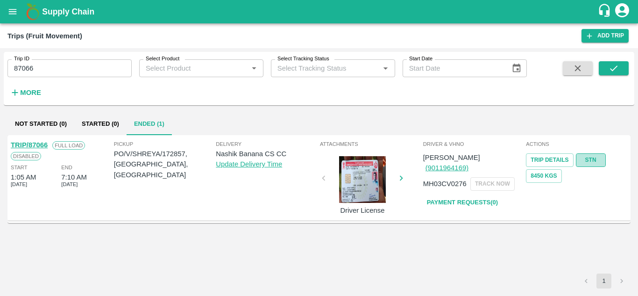
click at [594, 159] on link "STN" at bounding box center [591, 160] width 30 height 14
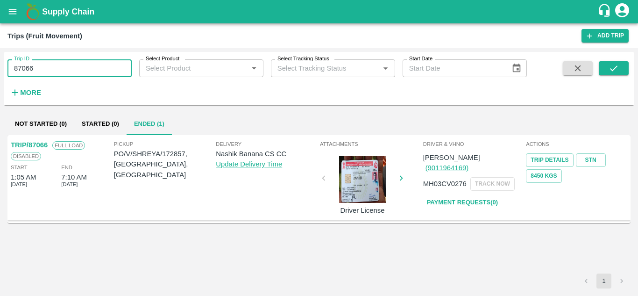
click at [70, 68] on input "87066" at bounding box center [69, 68] width 124 height 18
paste input "text"
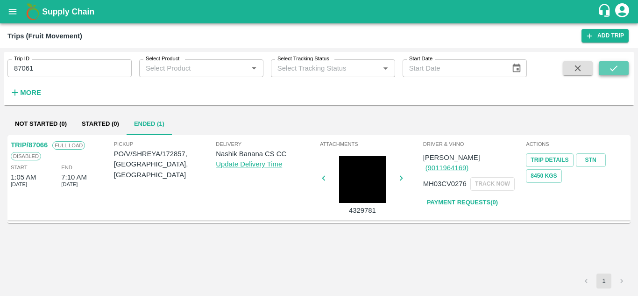
click at [617, 67] on icon "submit" at bounding box center [613, 68] width 7 height 6
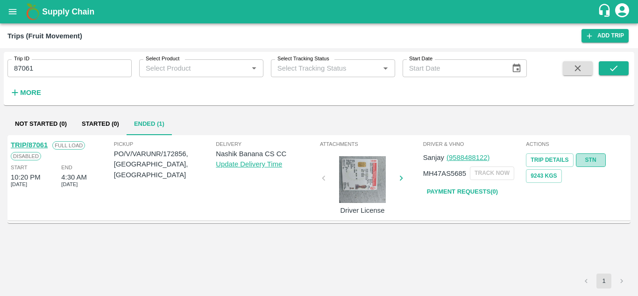
click at [593, 157] on link "STN" at bounding box center [591, 160] width 30 height 14
click at [55, 66] on input "87061" at bounding box center [69, 68] width 124 height 18
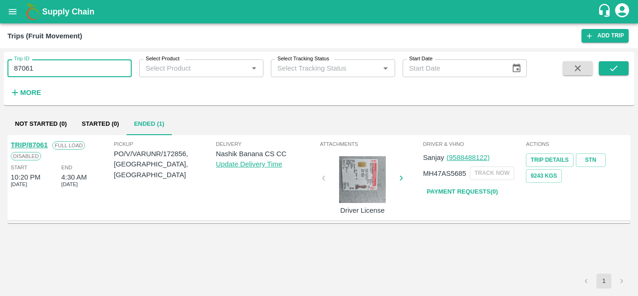
click at [55, 66] on input "87061" at bounding box center [69, 68] width 124 height 18
paste input "text"
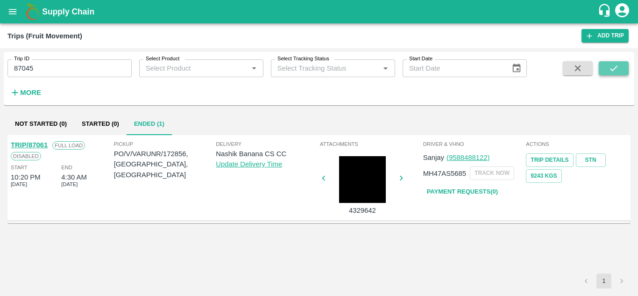
click at [618, 63] on icon "submit" at bounding box center [614, 68] width 10 height 10
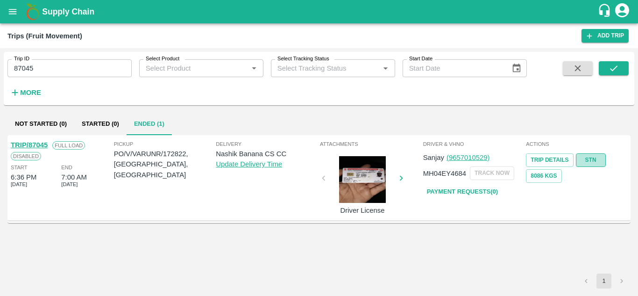
click at [589, 160] on link "STN" at bounding box center [591, 160] width 30 height 14
click at [66, 68] on input "87045" at bounding box center [69, 68] width 124 height 18
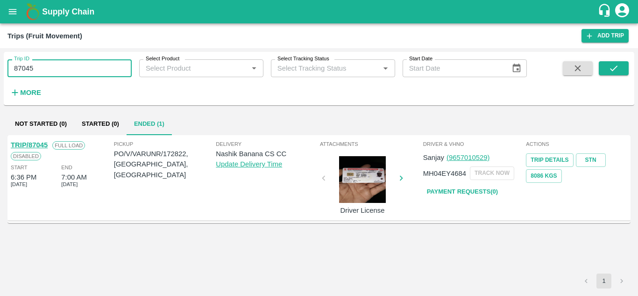
click at [66, 68] on input "87045" at bounding box center [69, 68] width 124 height 18
paste input "text"
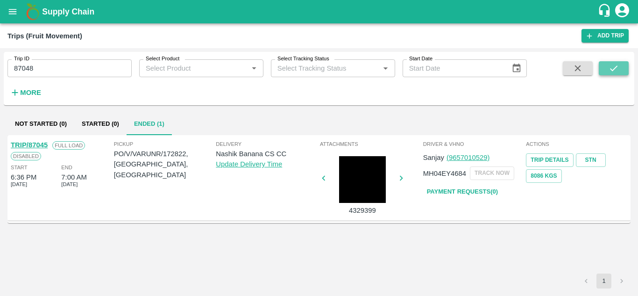
click at [611, 68] on icon "submit" at bounding box center [614, 68] width 10 height 10
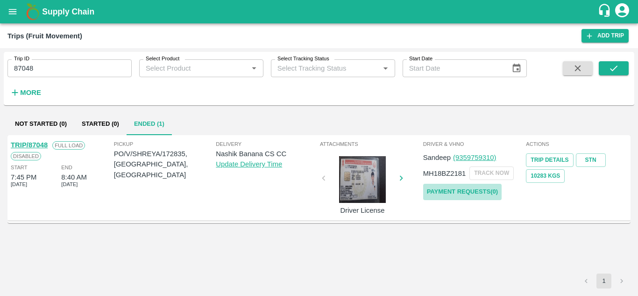
click at [471, 194] on link "Payment Requests( 0 )" at bounding box center [462, 192] width 79 height 16
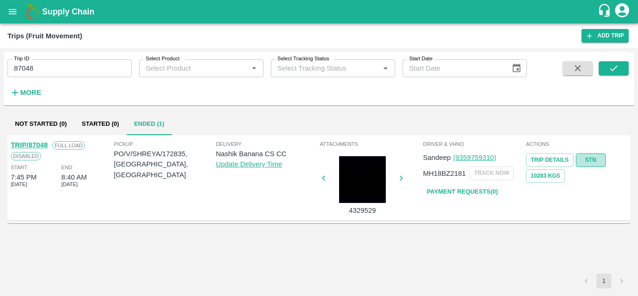
click at [597, 159] on link "STN" at bounding box center [591, 160] width 30 height 14
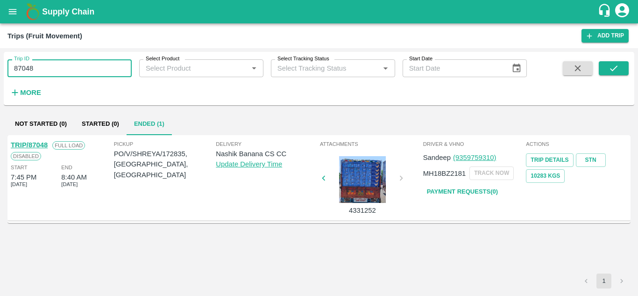
click at [43, 69] on input "87048" at bounding box center [69, 68] width 124 height 18
paste input "text"
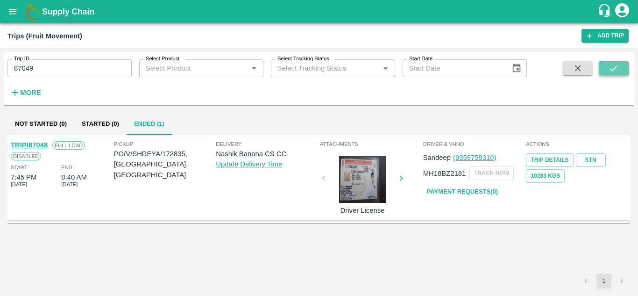
click at [613, 70] on icon "submit" at bounding box center [613, 68] width 7 height 6
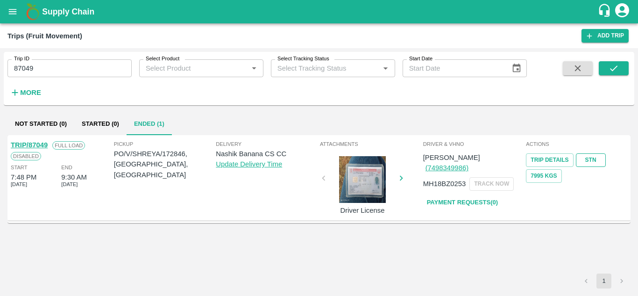
click at [589, 161] on link "STN" at bounding box center [591, 160] width 30 height 14
click at [87, 72] on input "87049" at bounding box center [69, 68] width 124 height 18
paste input "text"
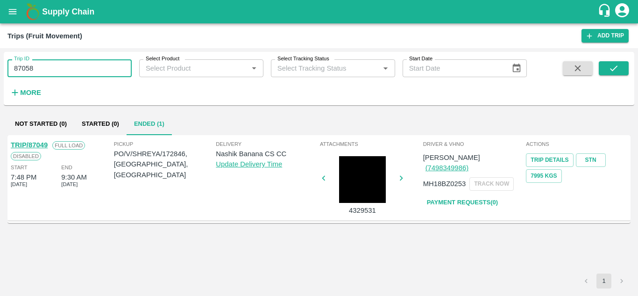
type input "87058"
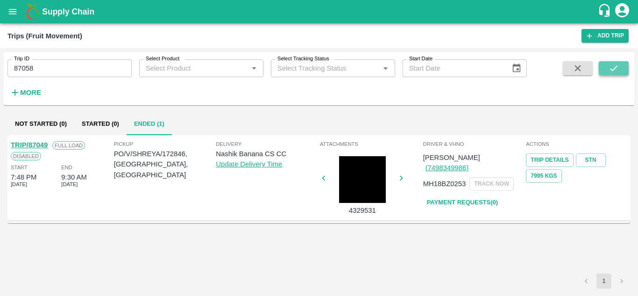
click at [619, 67] on icon "submit" at bounding box center [614, 68] width 10 height 10
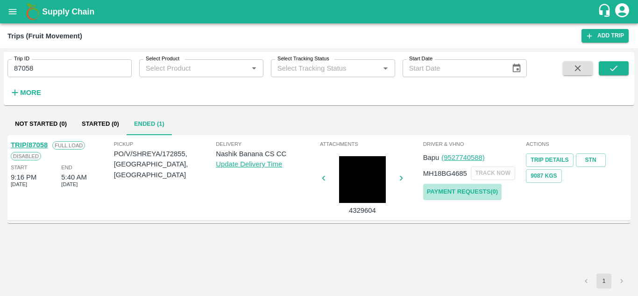
click at [464, 193] on link "Payment Requests( 0 )" at bounding box center [462, 192] width 79 height 16
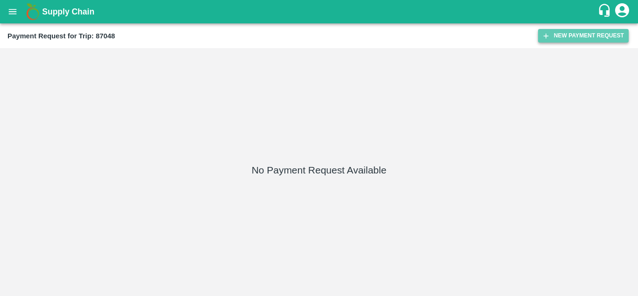
click at [585, 37] on button "New Payment Request" at bounding box center [583, 36] width 91 height 14
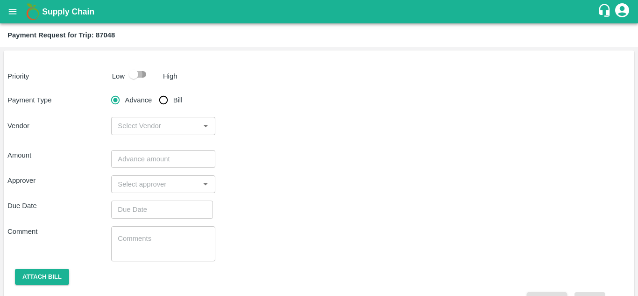
click at [147, 79] on input "checkbox" at bounding box center [133, 74] width 53 height 18
checkbox input "true"
click at [165, 100] on input "Bill" at bounding box center [163, 100] width 19 height 19
radio input "true"
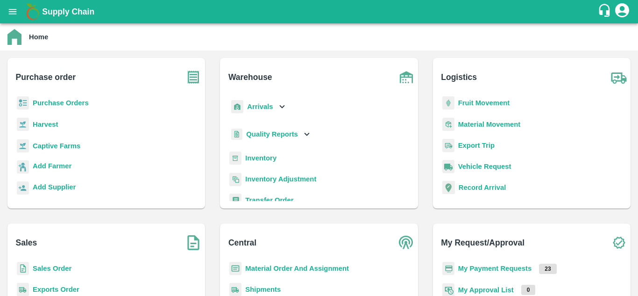
click at [482, 105] on b "Fruit Movement" at bounding box center [484, 102] width 52 height 7
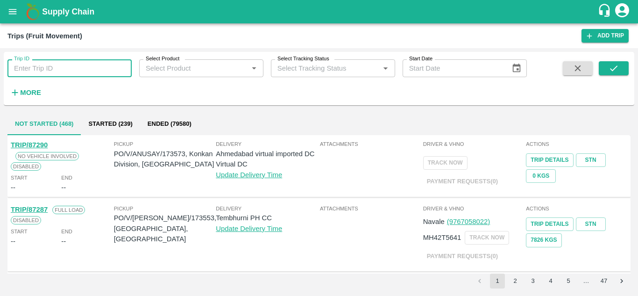
click at [34, 66] on input "Trip ID" at bounding box center [69, 68] width 124 height 18
paste input "87117"
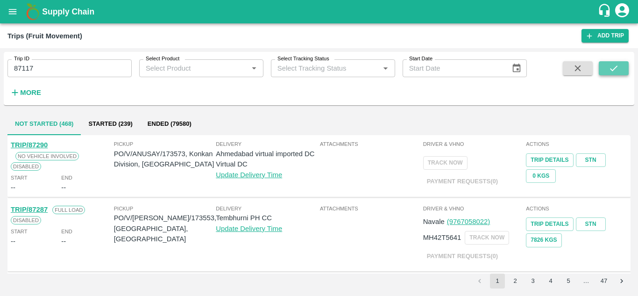
click at [623, 68] on button "submit" at bounding box center [614, 68] width 30 height 14
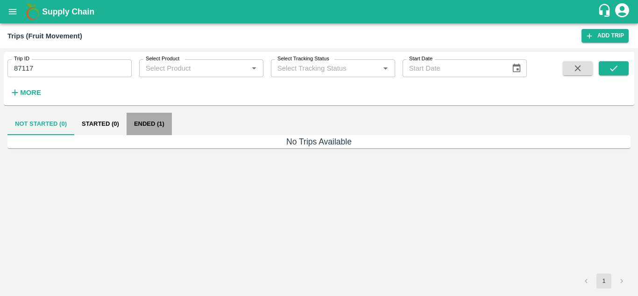
click at [148, 121] on button "Ended (1)" at bounding box center [149, 124] width 45 height 22
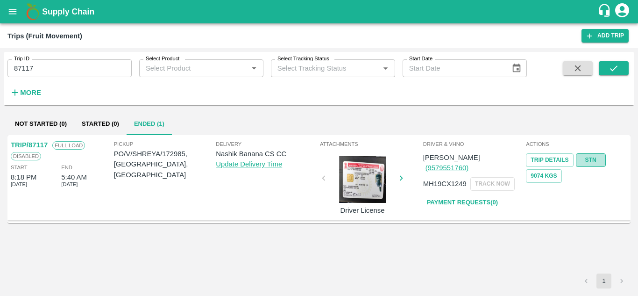
click at [599, 158] on link "STN" at bounding box center [591, 160] width 30 height 14
click at [57, 59] on div "Trip ID 87117 Trip ID" at bounding box center [66, 64] width 132 height 25
drag, startPoint x: 57, startPoint y: 59, endPoint x: 41, endPoint y: 67, distance: 17.6
click at [41, 67] on div "Trip ID 87117 Trip ID" at bounding box center [66, 64] width 132 height 25
click at [41, 67] on input "87117" at bounding box center [69, 68] width 124 height 18
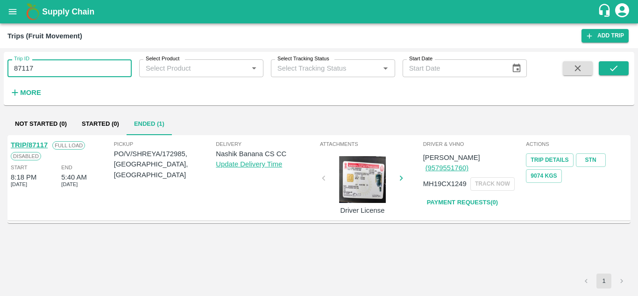
click at [41, 67] on input "87117" at bounding box center [69, 68] width 124 height 18
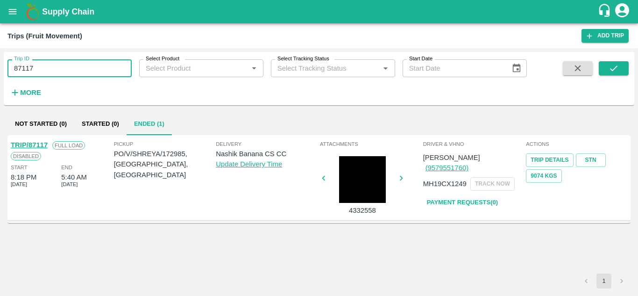
paste input "text"
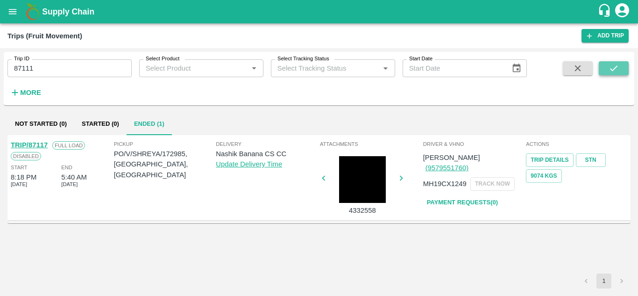
click at [614, 66] on icon "submit" at bounding box center [614, 68] width 10 height 10
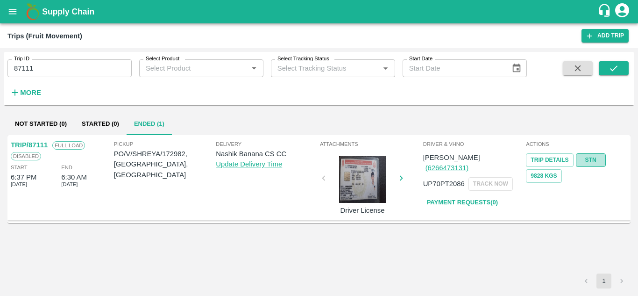
click at [595, 157] on link "STN" at bounding box center [591, 160] width 30 height 14
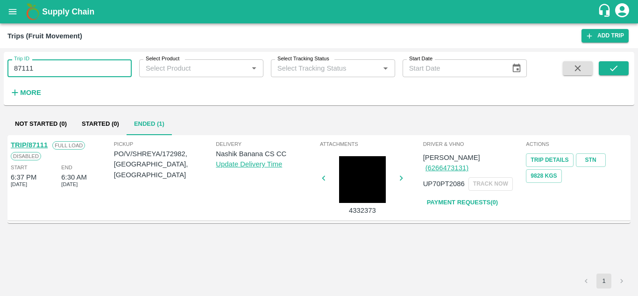
click at [51, 76] on input "87111" at bounding box center [69, 68] width 124 height 18
paste input "text"
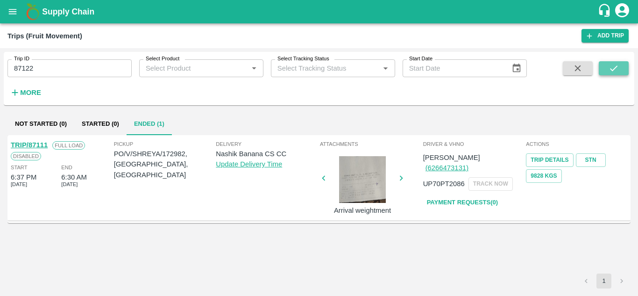
click at [607, 68] on button "submit" at bounding box center [614, 68] width 30 height 14
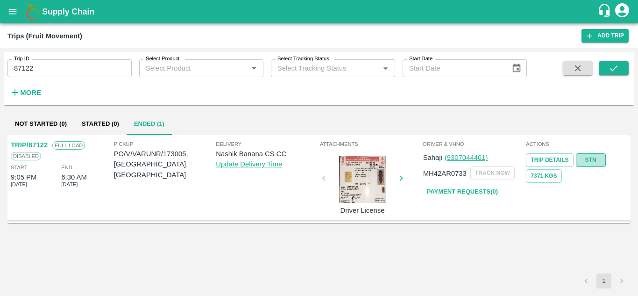
click at [581, 159] on link "STN" at bounding box center [591, 160] width 30 height 14
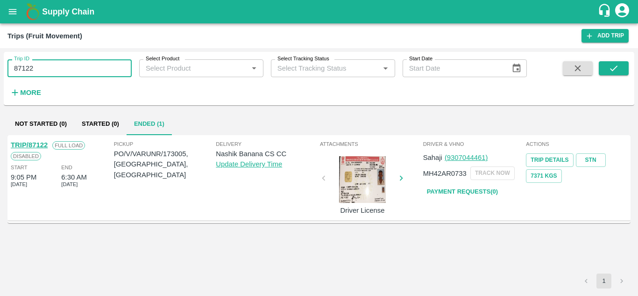
click at [77, 70] on input "87122" at bounding box center [69, 68] width 124 height 18
paste input "text"
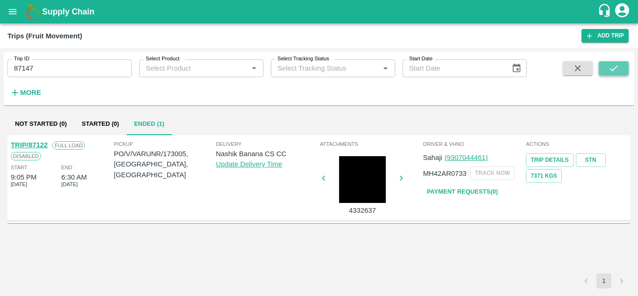
click at [620, 68] on button "submit" at bounding box center [614, 68] width 30 height 14
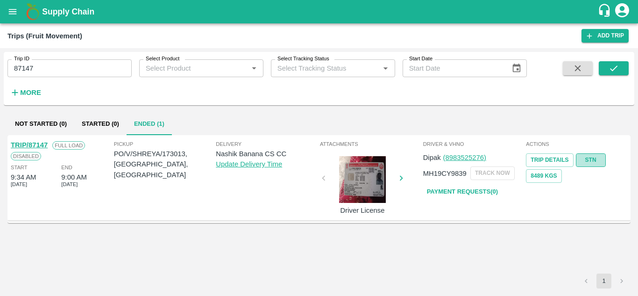
click at [592, 155] on link "STN" at bounding box center [591, 160] width 30 height 14
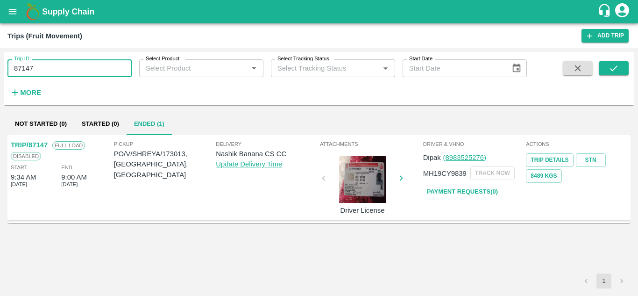
click at [54, 64] on input "87147" at bounding box center [69, 68] width 124 height 18
paste input "text"
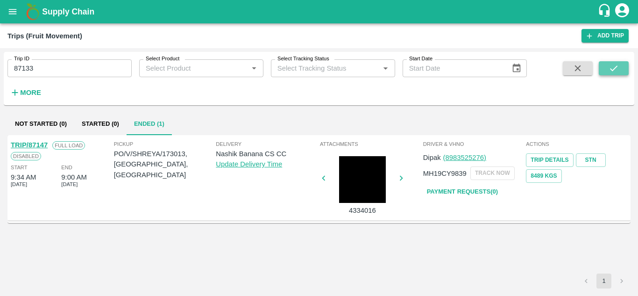
click at [616, 68] on icon "submit" at bounding box center [614, 68] width 10 height 10
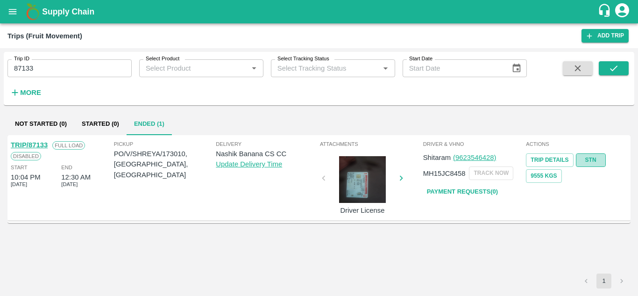
click at [592, 154] on link "STN" at bounding box center [591, 160] width 30 height 14
click at [46, 63] on input "87133" at bounding box center [69, 68] width 124 height 18
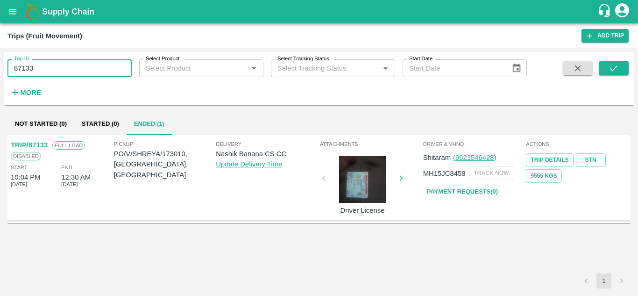
click at [46, 63] on input "87133" at bounding box center [69, 68] width 124 height 18
paste input "text"
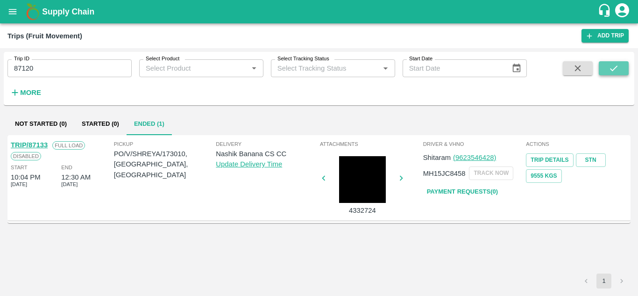
click at [614, 64] on icon "submit" at bounding box center [614, 68] width 10 height 10
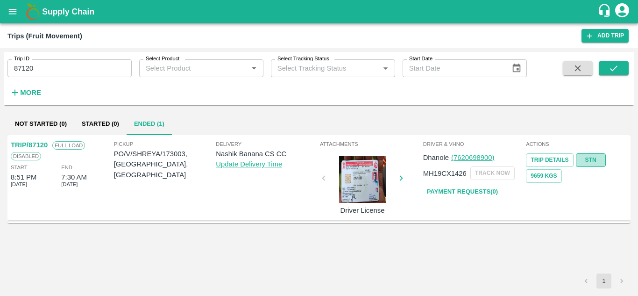
click at [592, 157] on link "STN" at bounding box center [591, 160] width 30 height 14
click at [58, 71] on input "87120" at bounding box center [69, 68] width 124 height 18
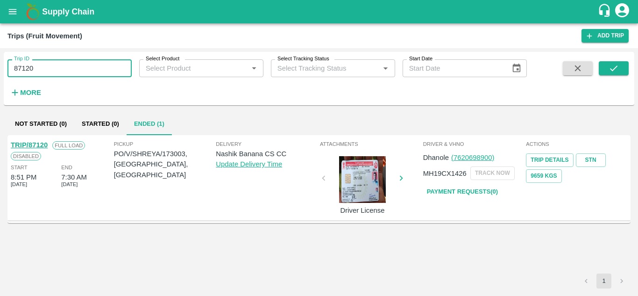
click at [58, 71] on input "87120" at bounding box center [69, 68] width 124 height 18
paste input "text"
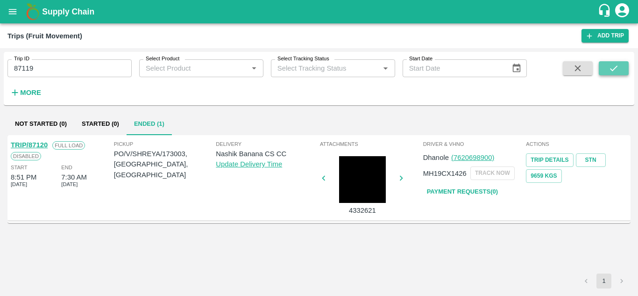
click at [612, 66] on icon "submit" at bounding box center [614, 68] width 10 height 10
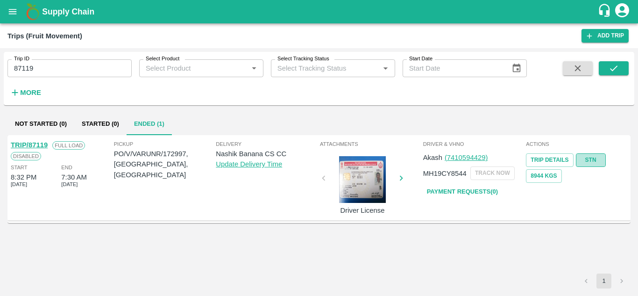
click at [594, 159] on link "STN" at bounding box center [591, 160] width 30 height 14
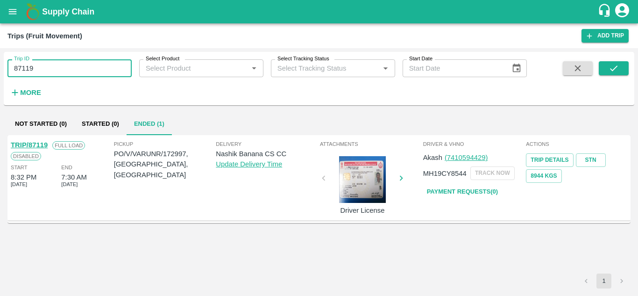
click at [46, 70] on input "87119" at bounding box center [69, 68] width 124 height 18
paste input "text"
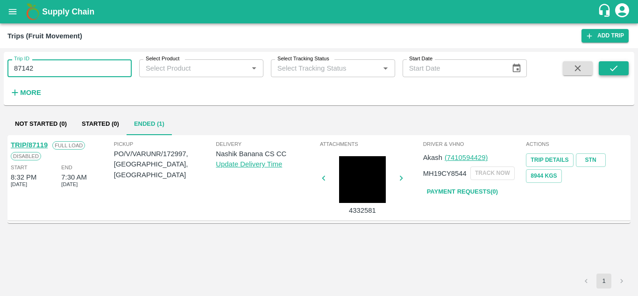
type input "87142"
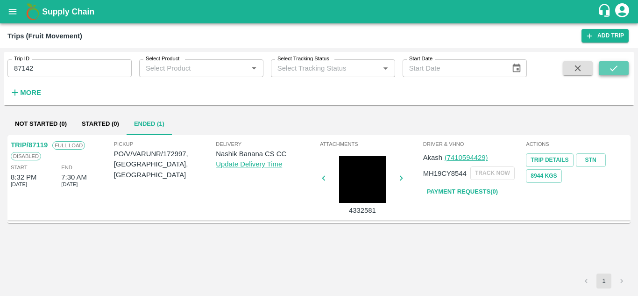
click at [612, 72] on icon "submit" at bounding box center [614, 68] width 10 height 10
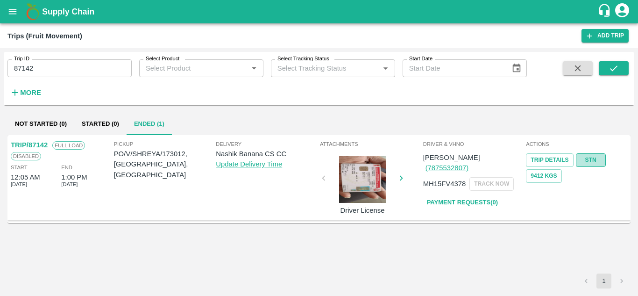
click at [593, 159] on link "STN" at bounding box center [591, 160] width 30 height 14
